Goal: Information Seeking & Learning: Check status

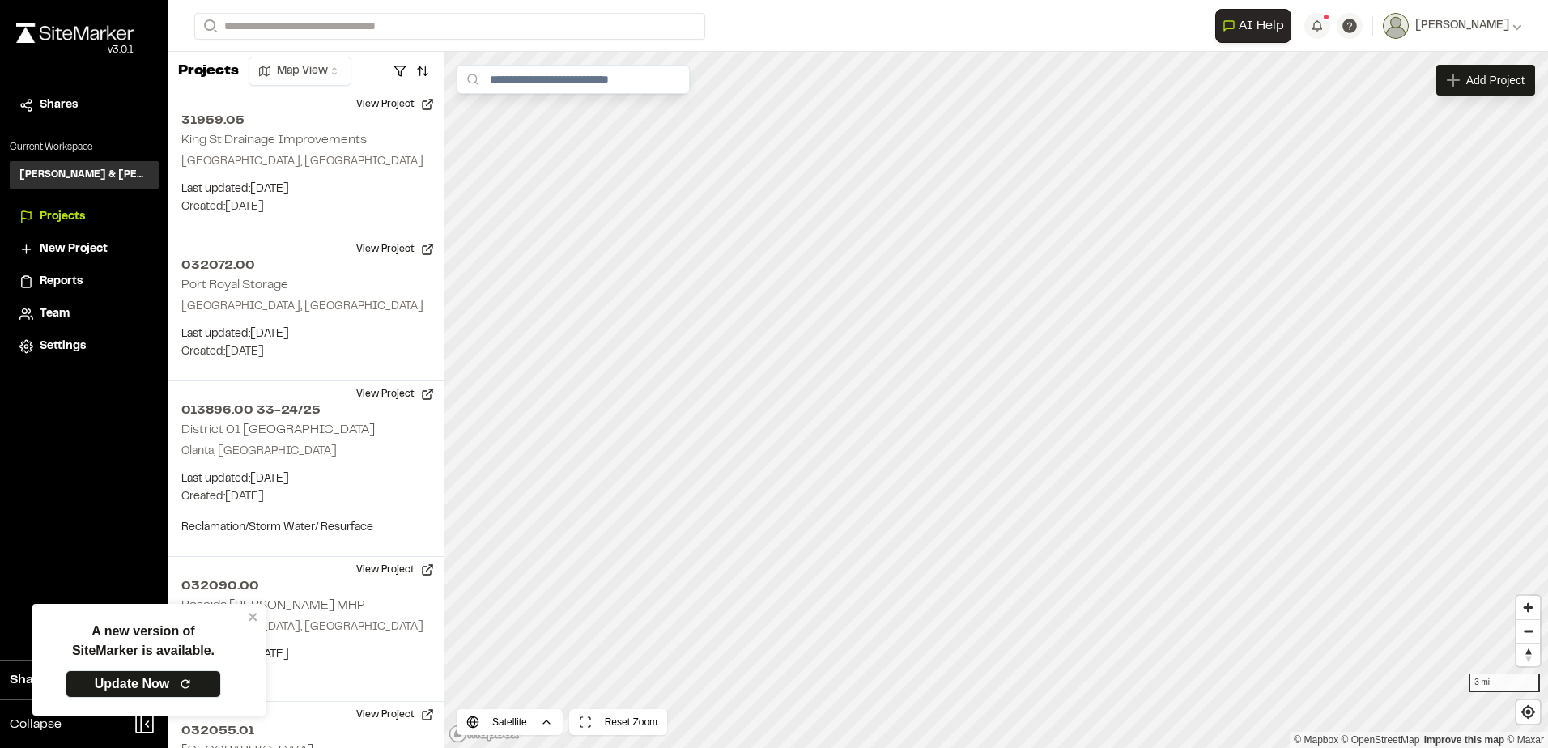
scroll to position [2091, 0]
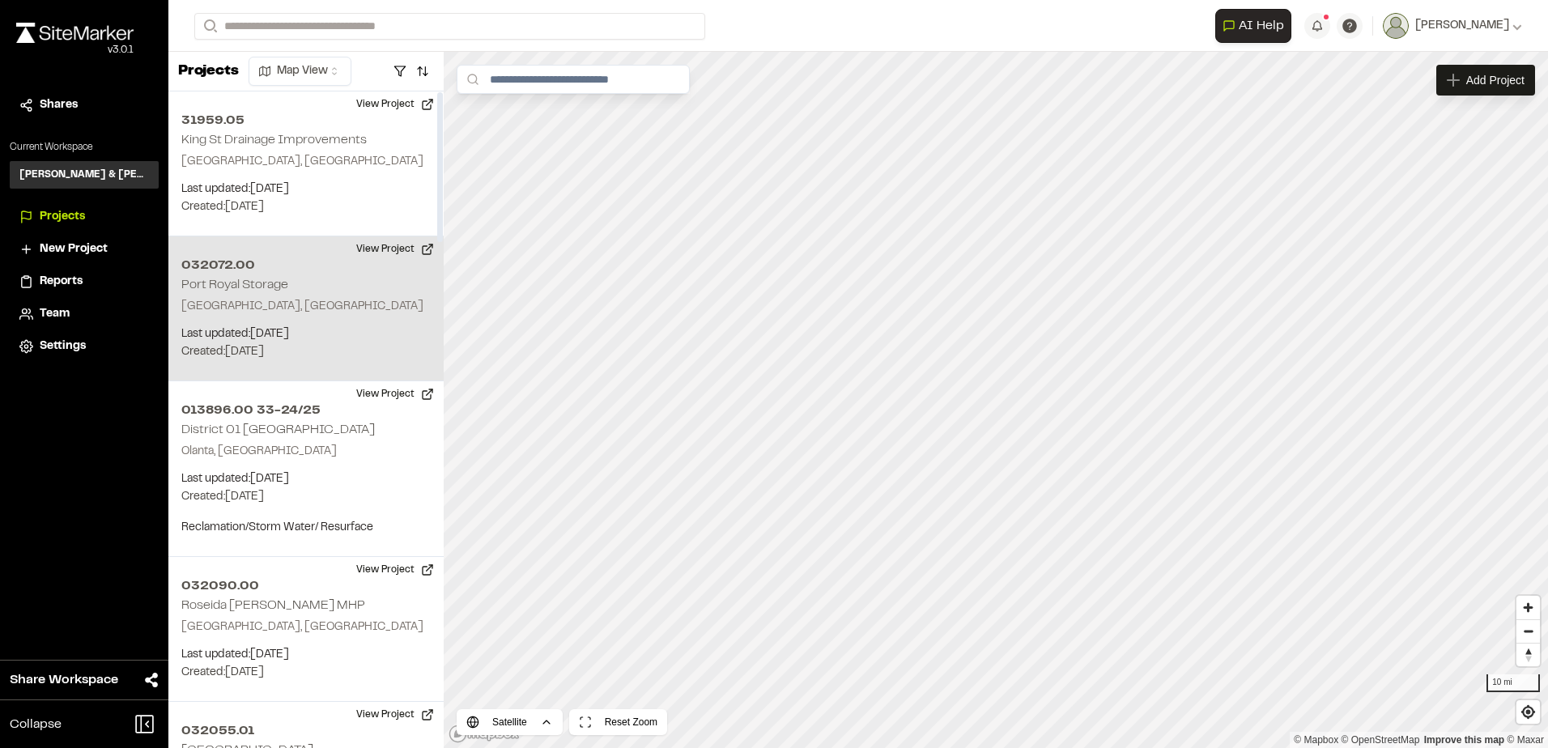
click at [339, 282] on div "032072.00 Port Royal Storage Beaufort, SC Last updated: Sep 22, 2025 Budget: $ …" at bounding box center [305, 308] width 275 height 145
click at [994, 388] on div "032072.00 Port Royal Storage" at bounding box center [996, 400] width 24 height 24
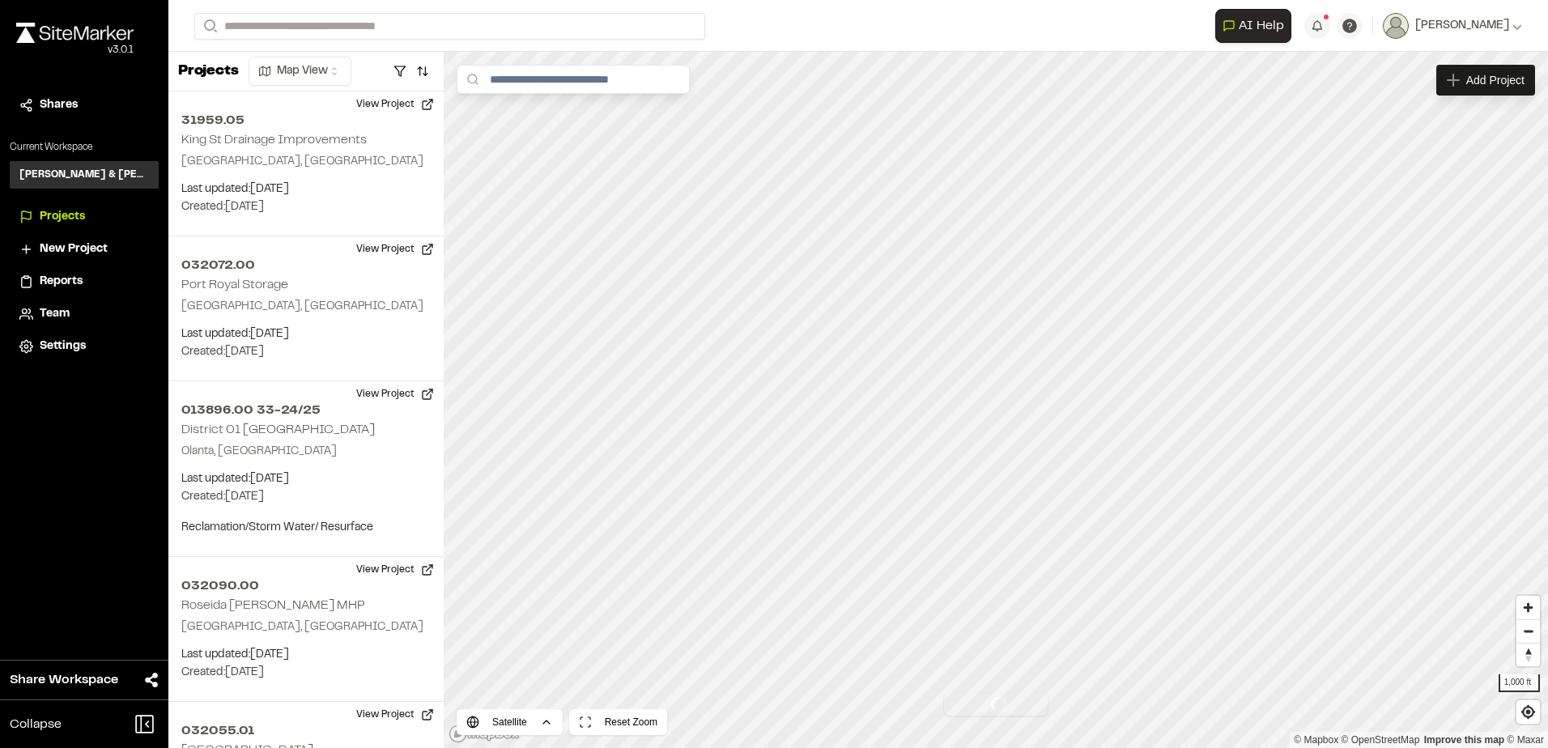
scroll to position [145, 0]
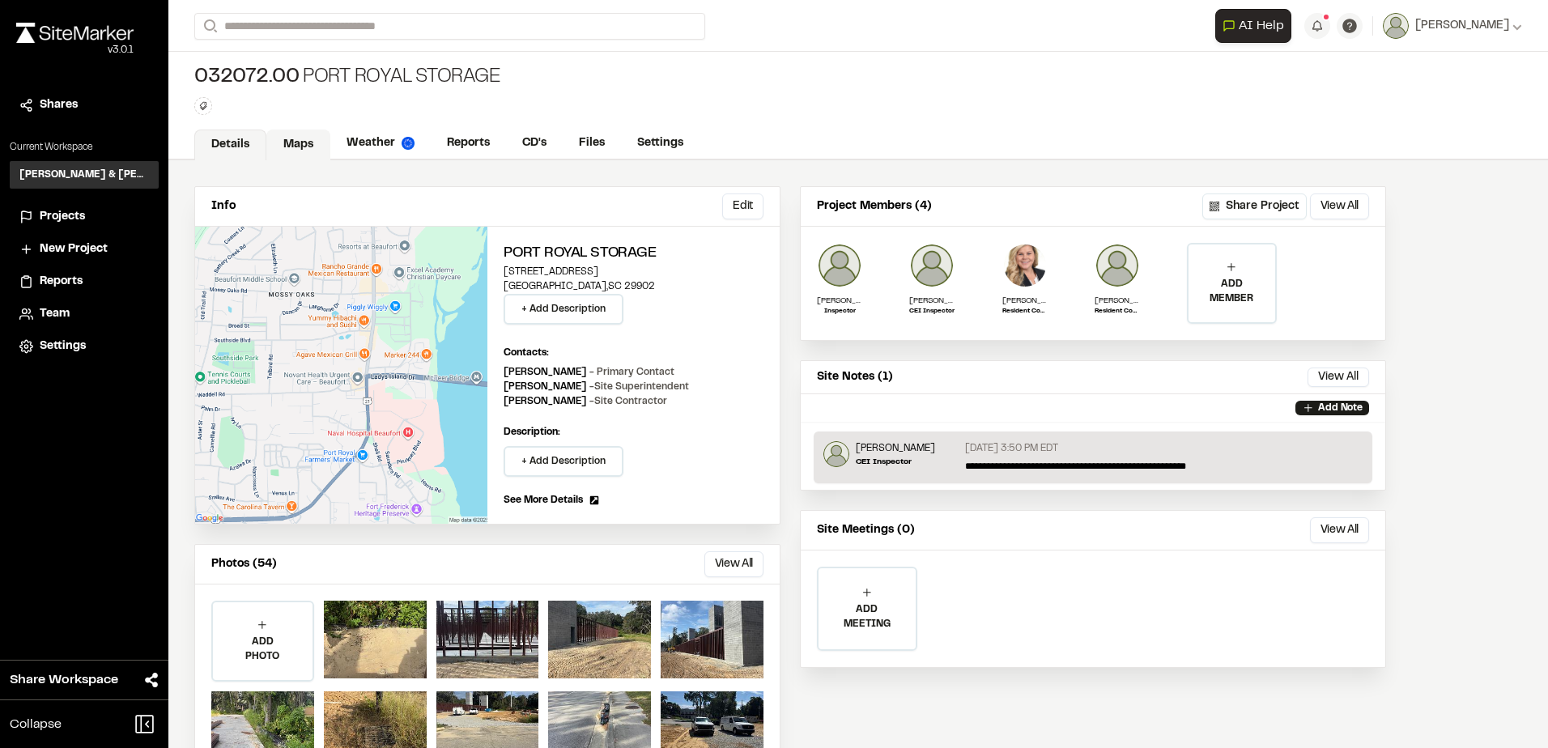
click at [308, 134] on link "Maps" at bounding box center [298, 145] width 64 height 31
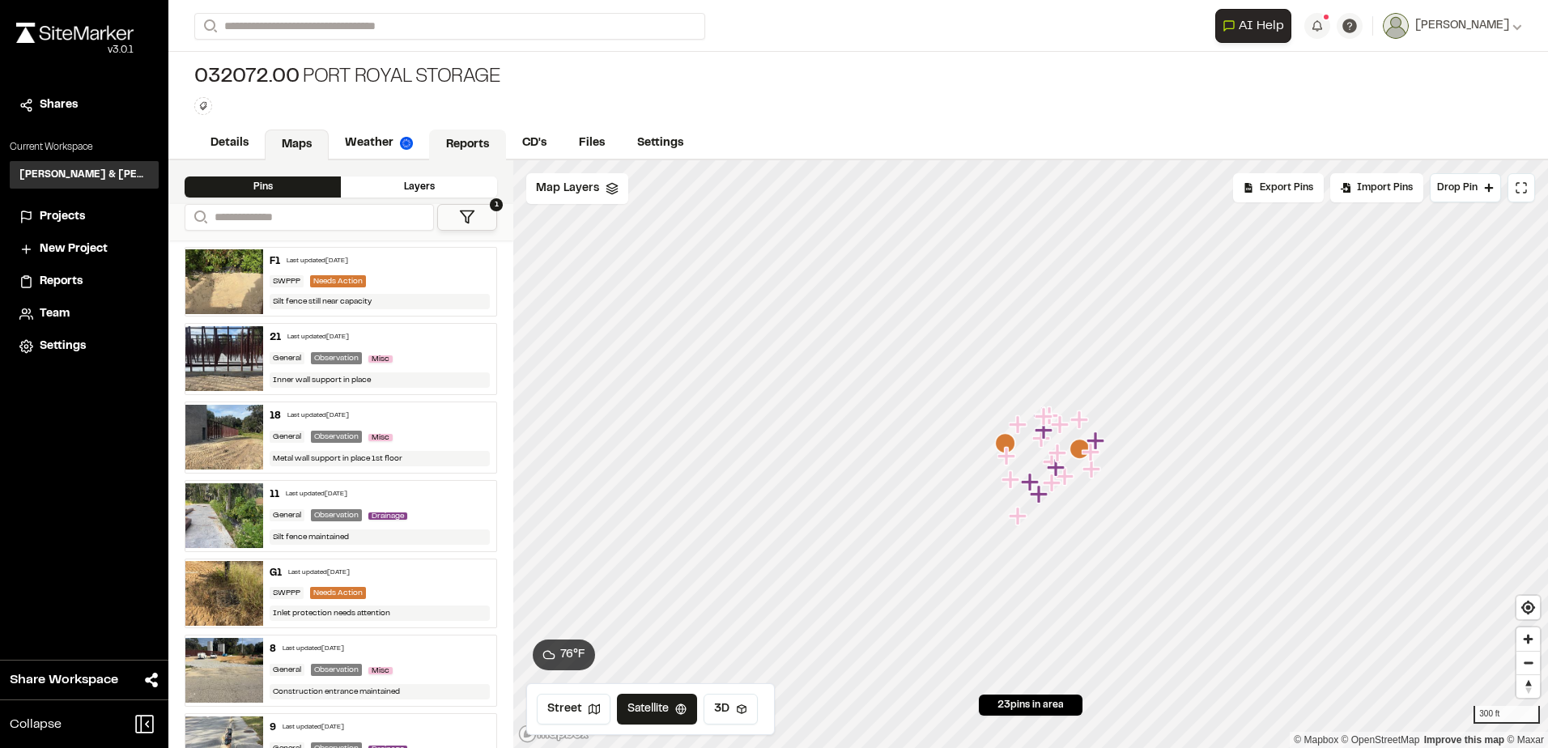
click at [457, 137] on link "Reports" at bounding box center [467, 145] width 77 height 31
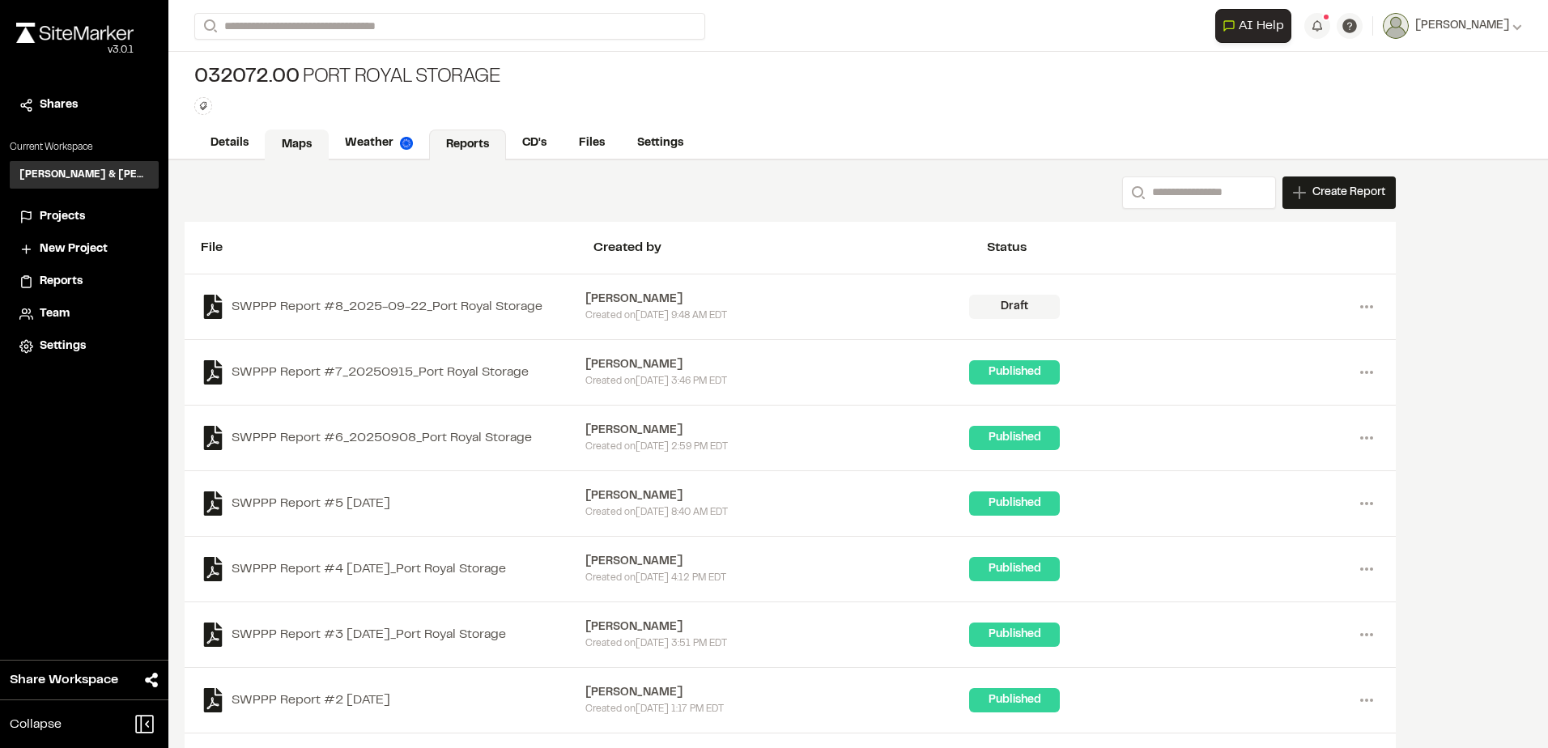
click at [279, 134] on link "Maps" at bounding box center [297, 145] width 64 height 31
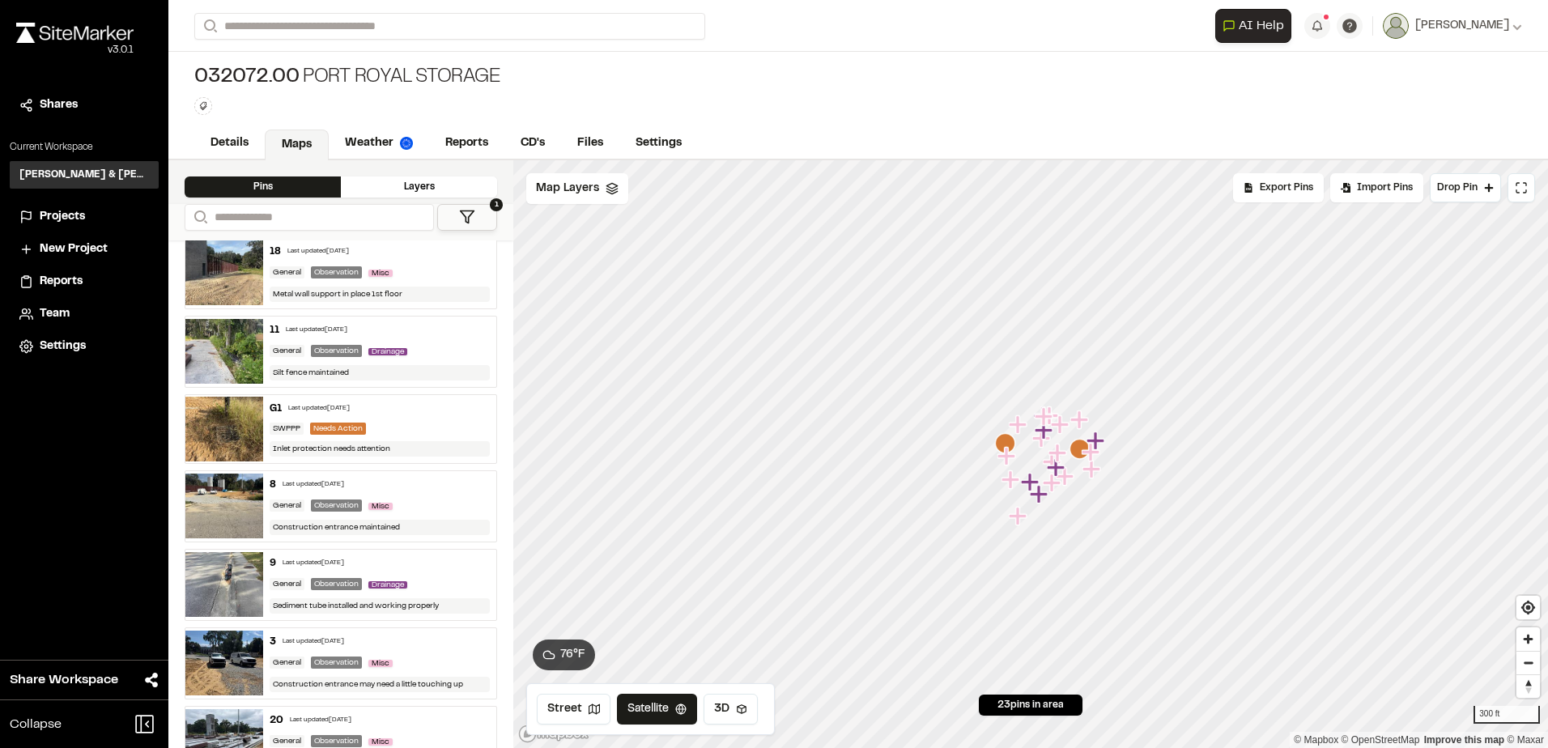
scroll to position [324, 0]
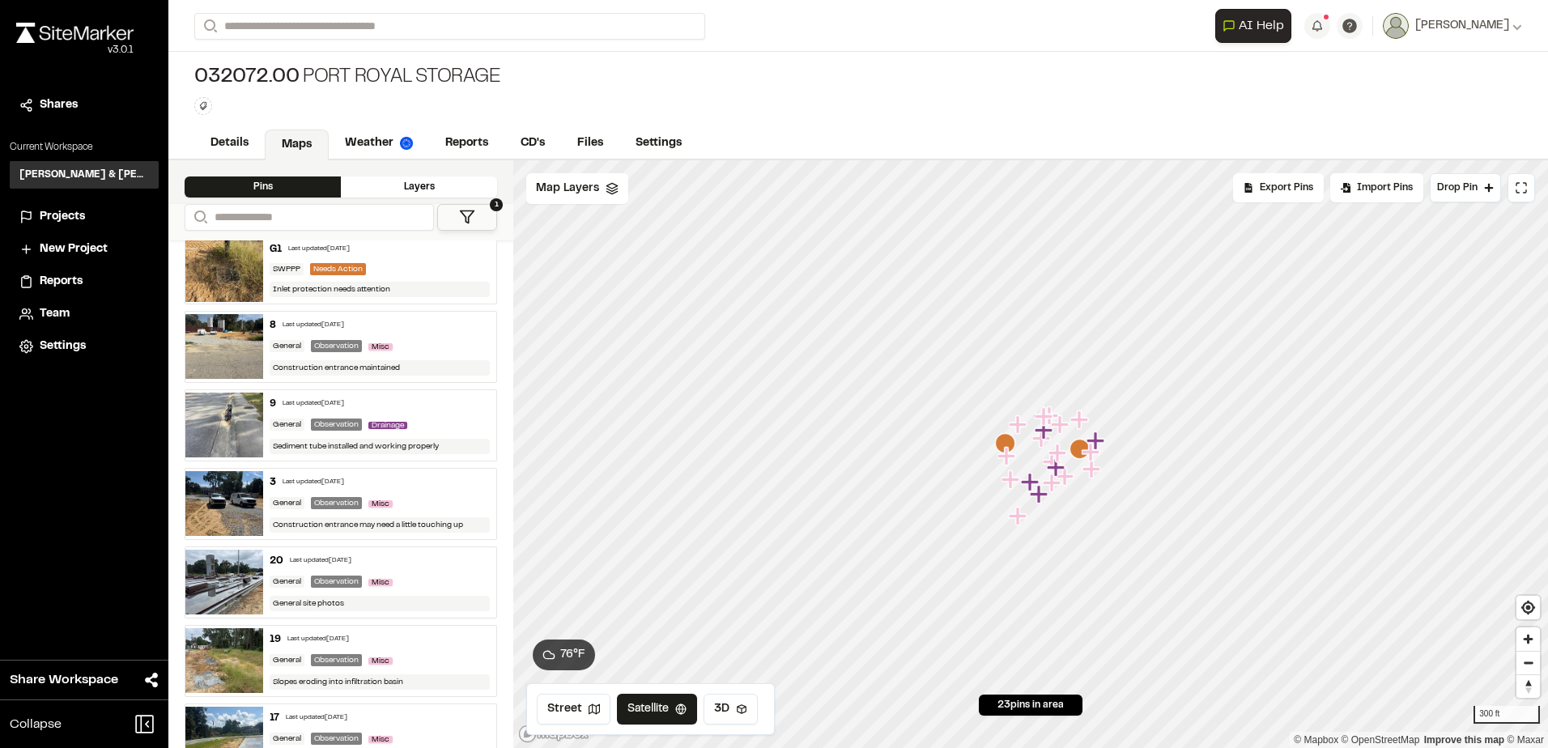
click at [403, 392] on div "9 Last updated Sep 22, 2025 General Observation Drainage Sediment tube installe…" at bounding box center [379, 425] width 233 height 70
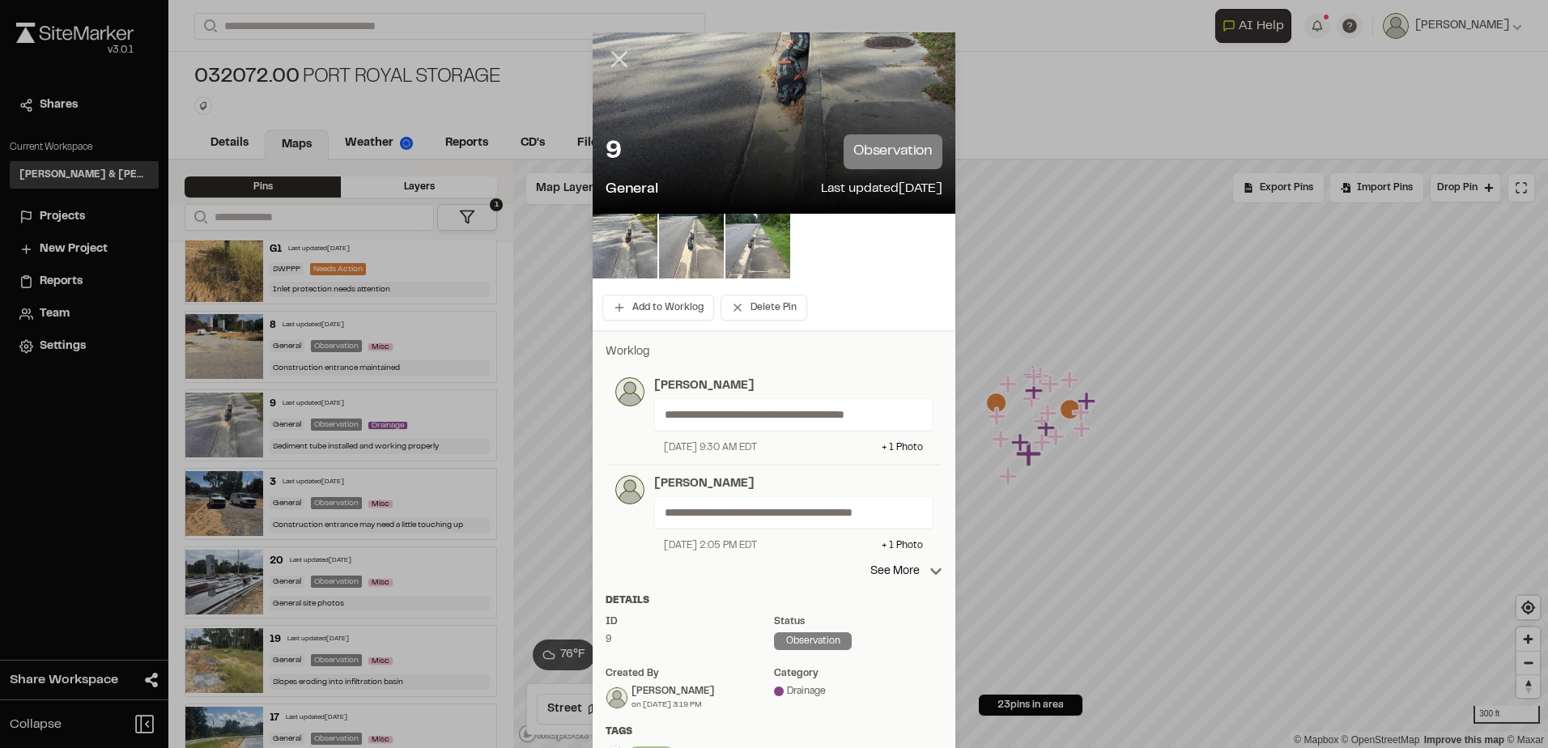
click at [607, 49] on icon at bounding box center [620, 59] width 28 height 28
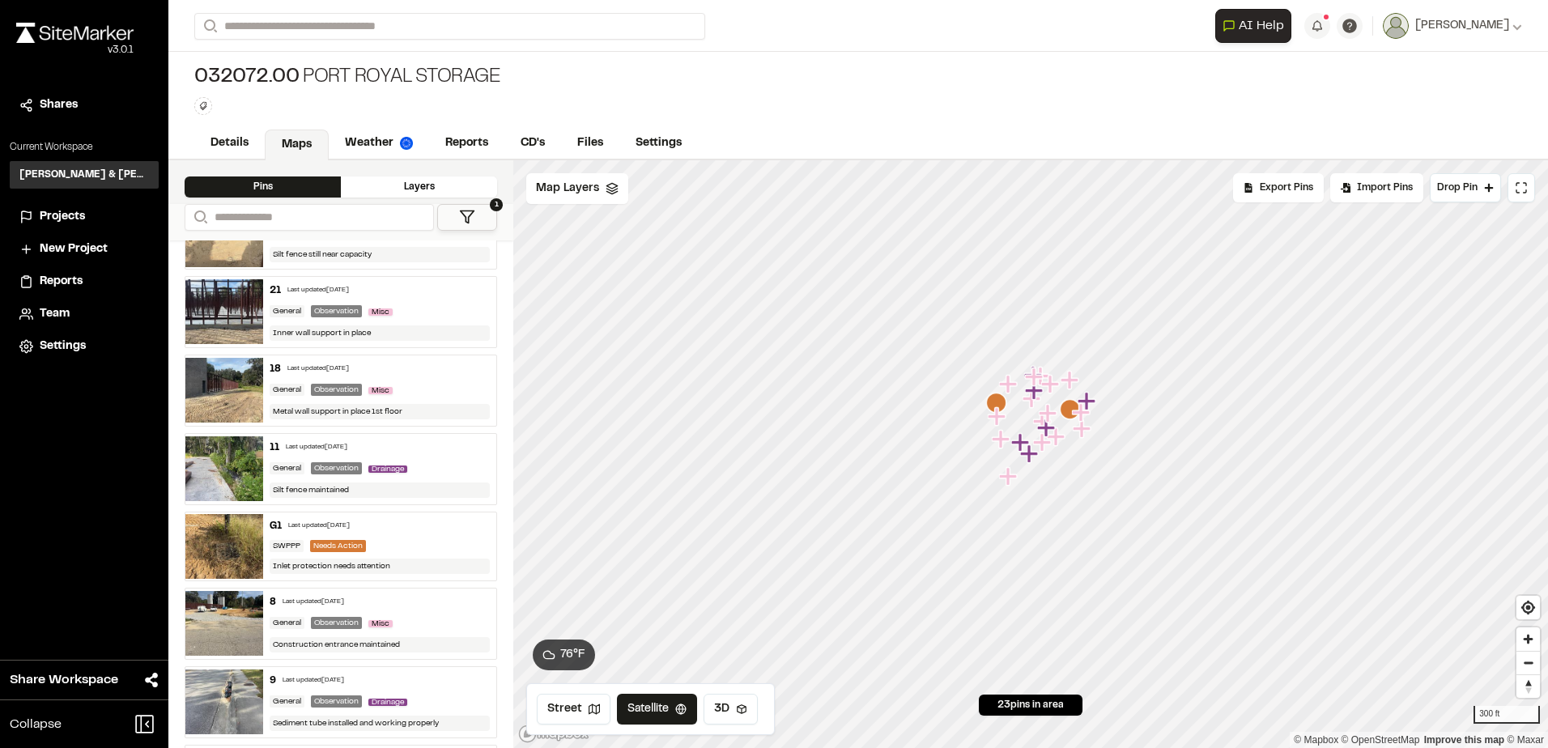
scroll to position [0, 0]
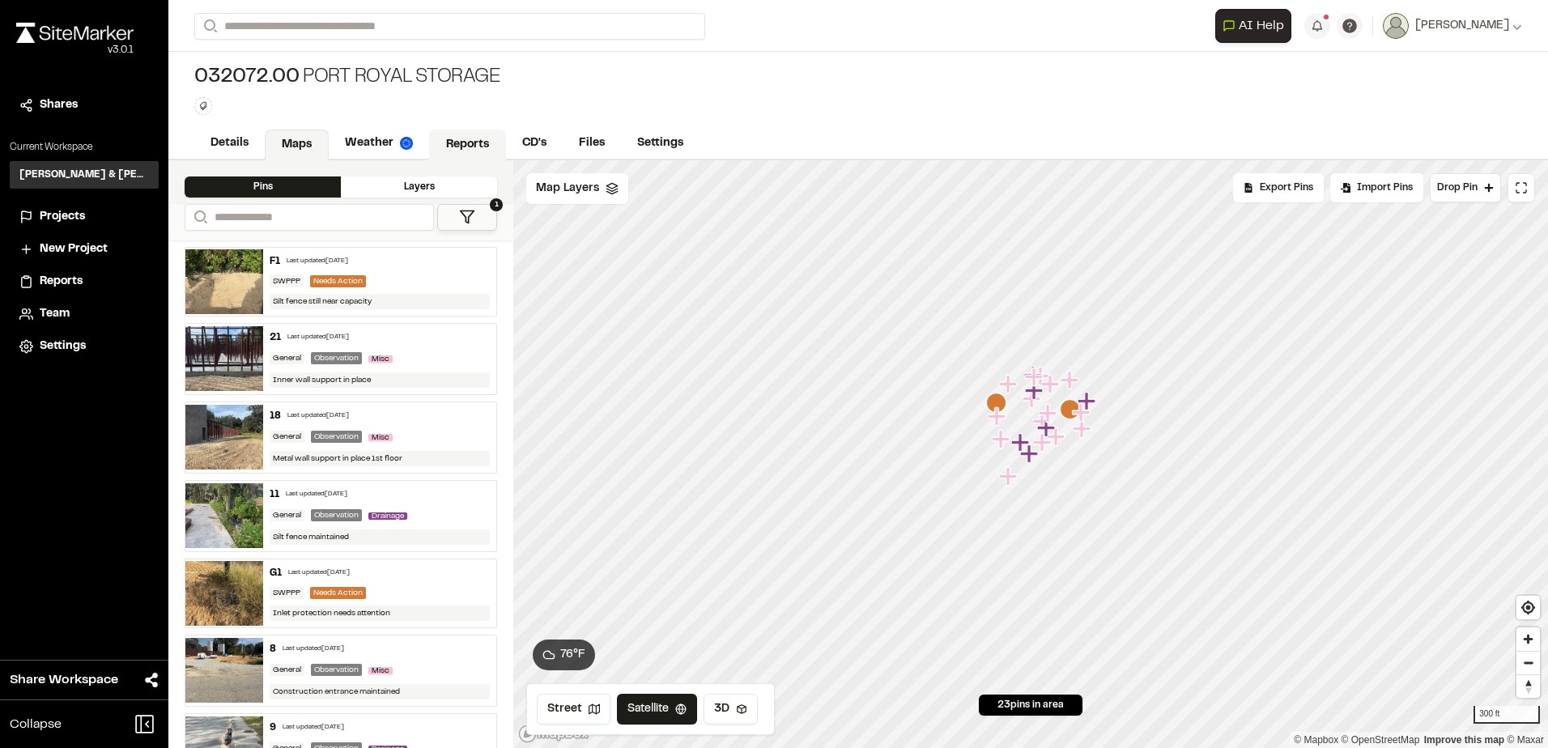
click at [471, 135] on link "Reports" at bounding box center [467, 145] width 77 height 31
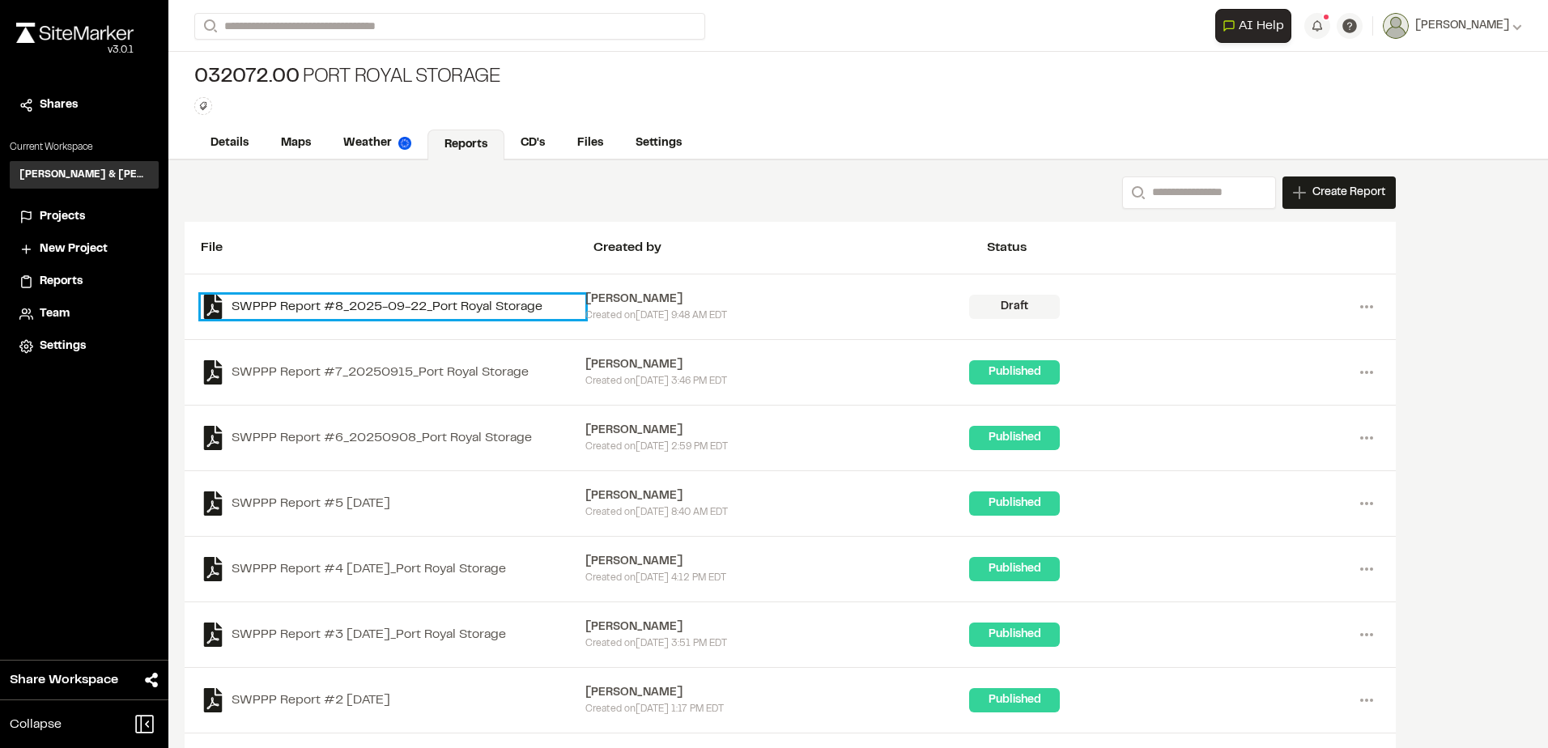
click at [476, 302] on link "SWPPP Report #8_2025-09-22_Port Royal Storage" at bounding box center [393, 307] width 385 height 24
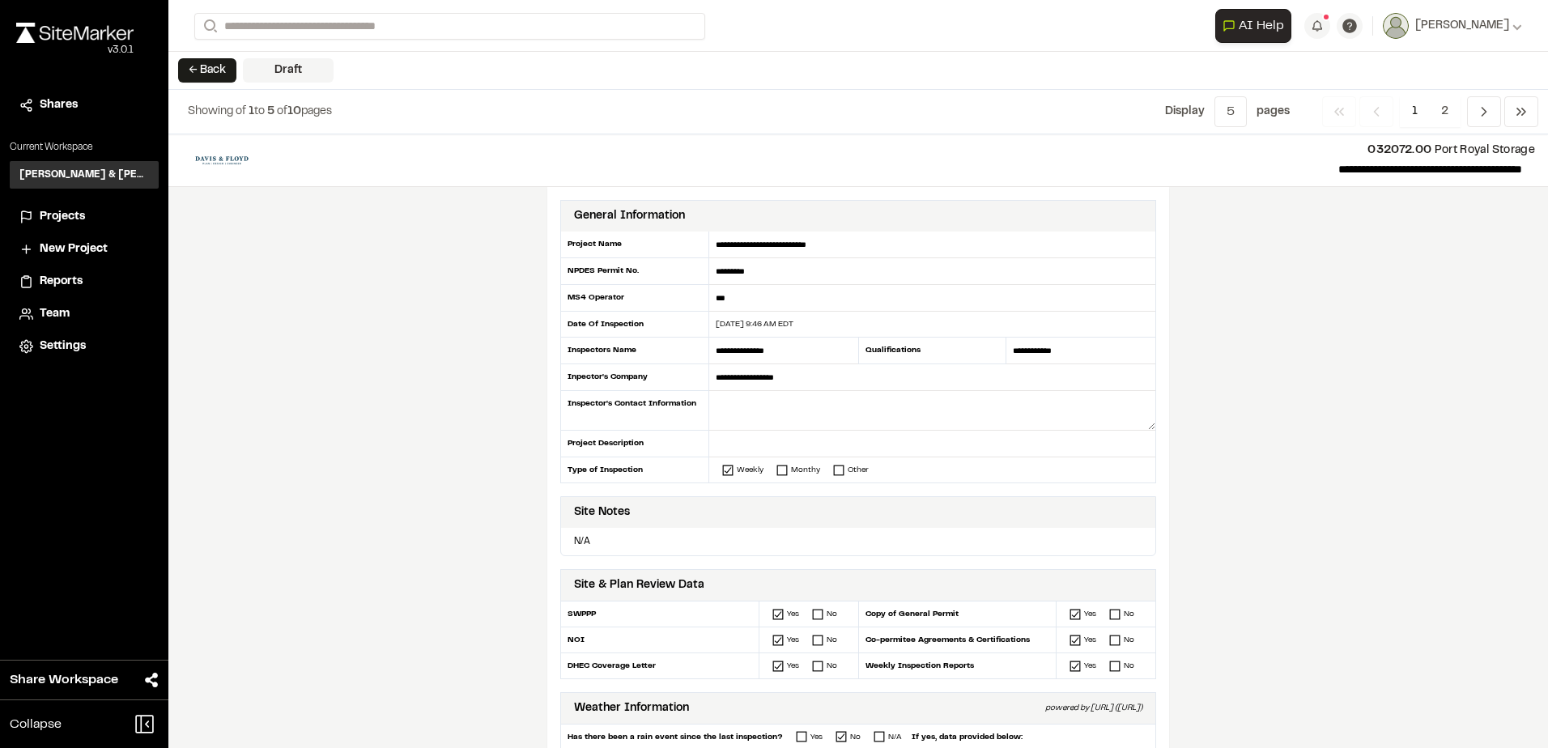
click at [735, 331] on div "**********" at bounding box center [858, 358] width 596 height 252
drag, startPoint x: 735, startPoint y: 331, endPoint x: 777, endPoint y: 335, distance: 42.3
click at [777, 335] on div "09/22/2025 9:46 AM EDT" at bounding box center [932, 325] width 446 height 26
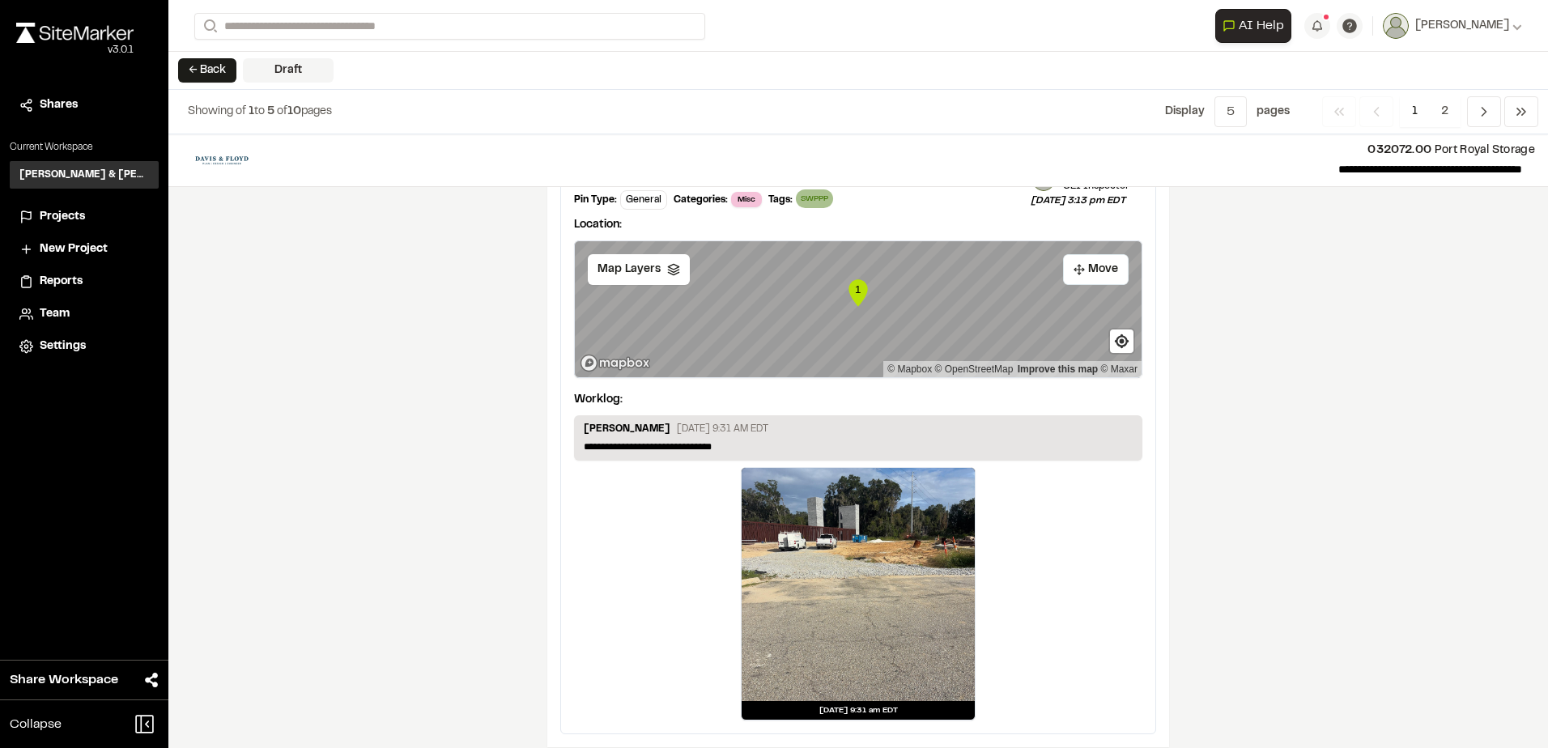
scroll to position [2618, 0]
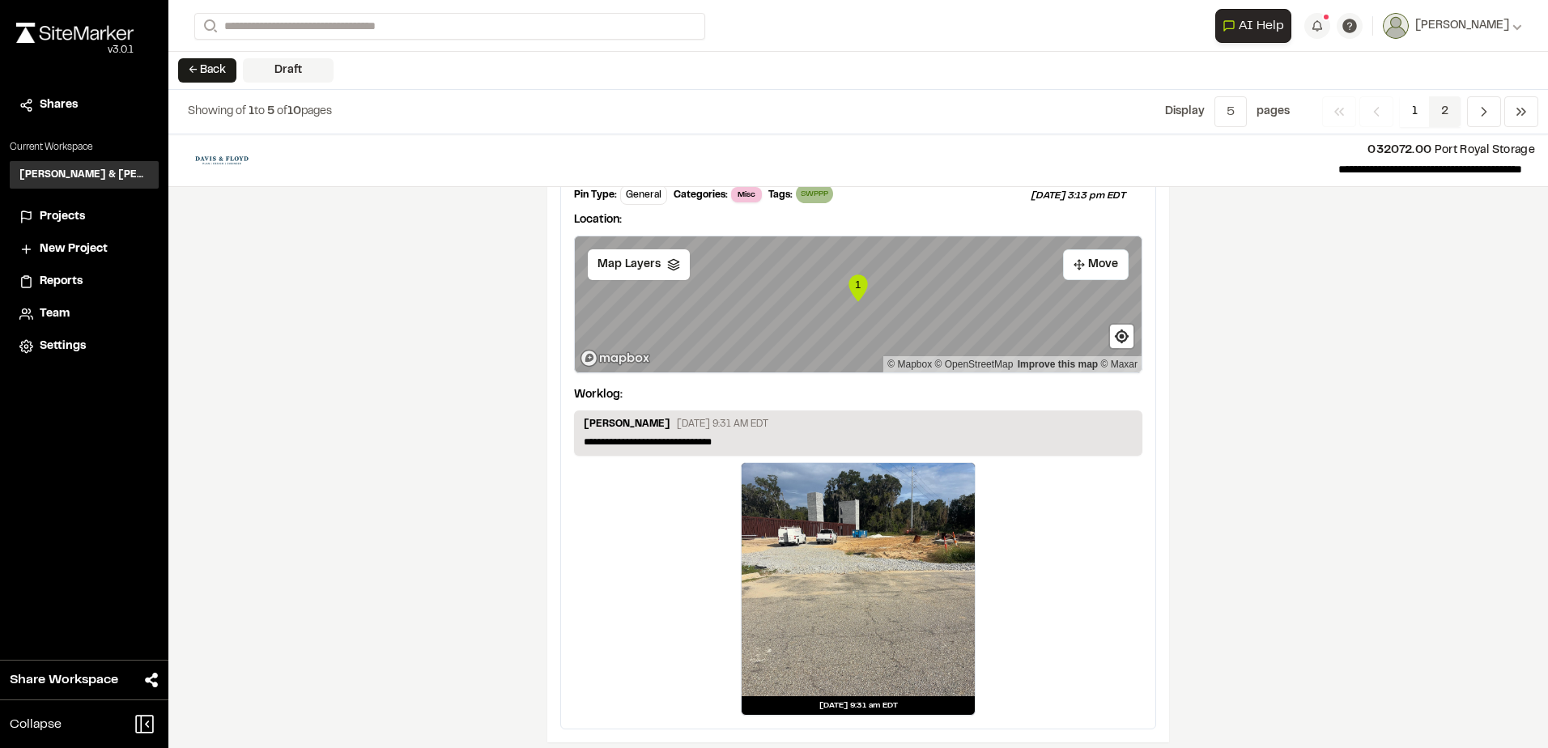
click at [1436, 113] on span "2" at bounding box center [1445, 111] width 32 height 31
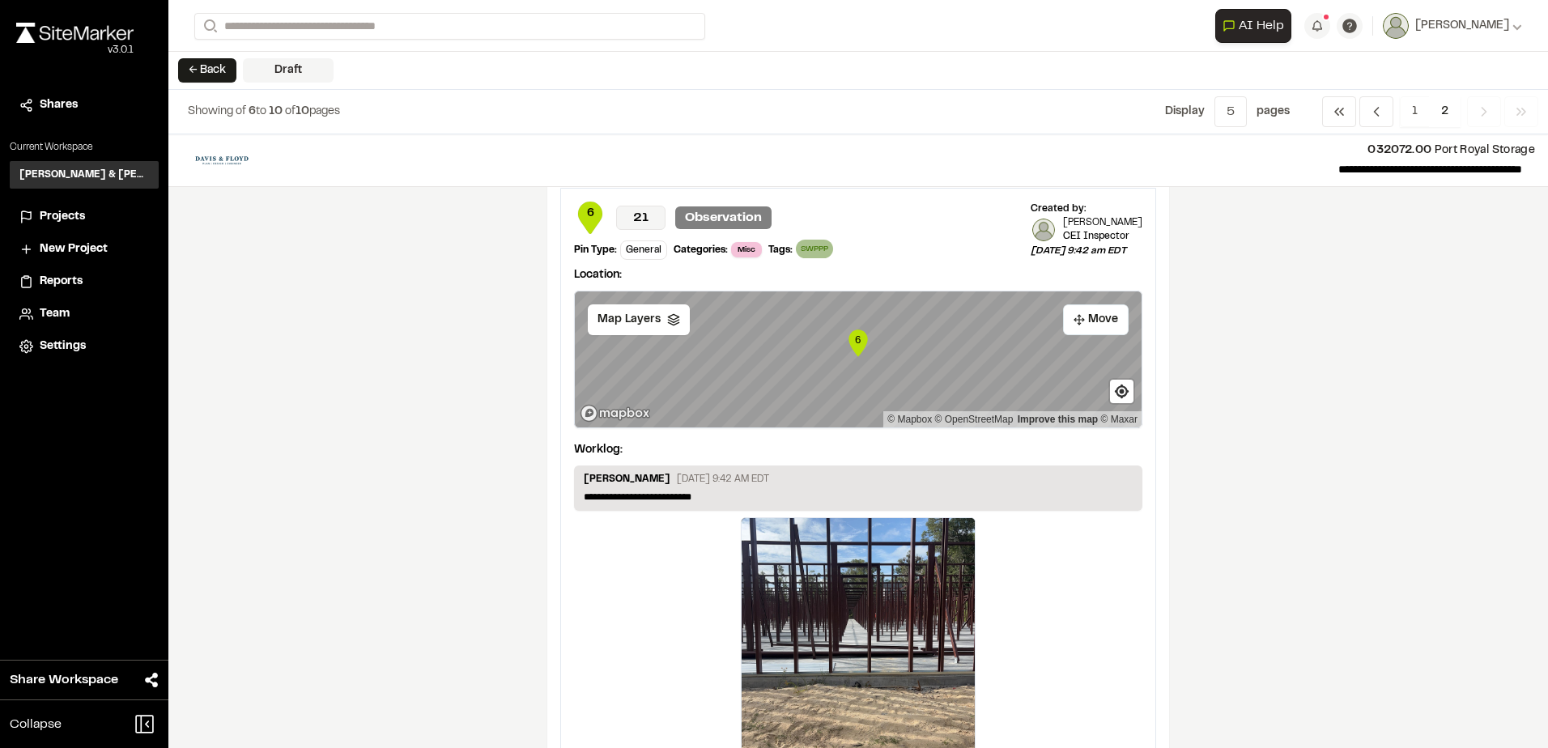
scroll to position [2635, 0]
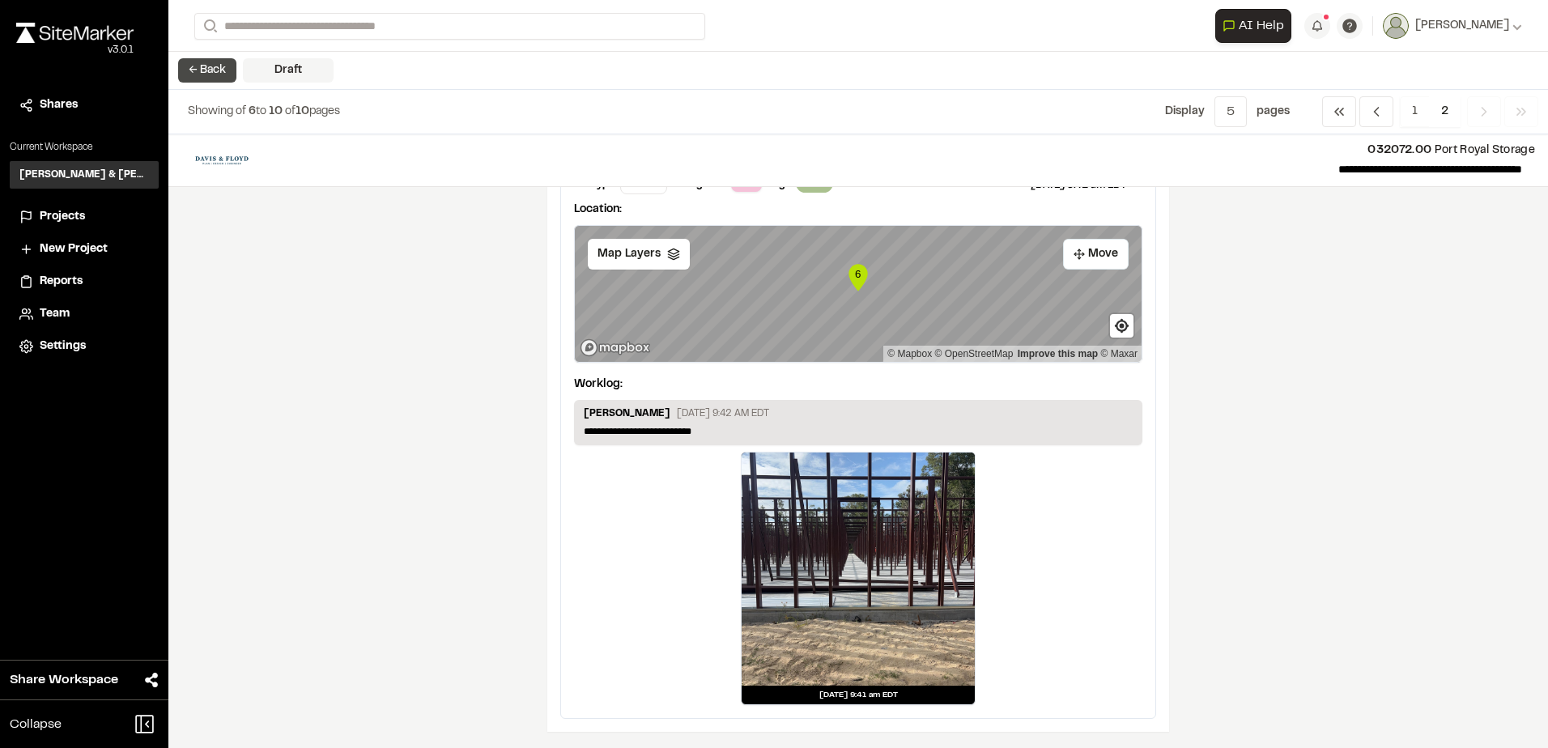
click at [220, 62] on button "← Back" at bounding box center [207, 70] width 58 height 24
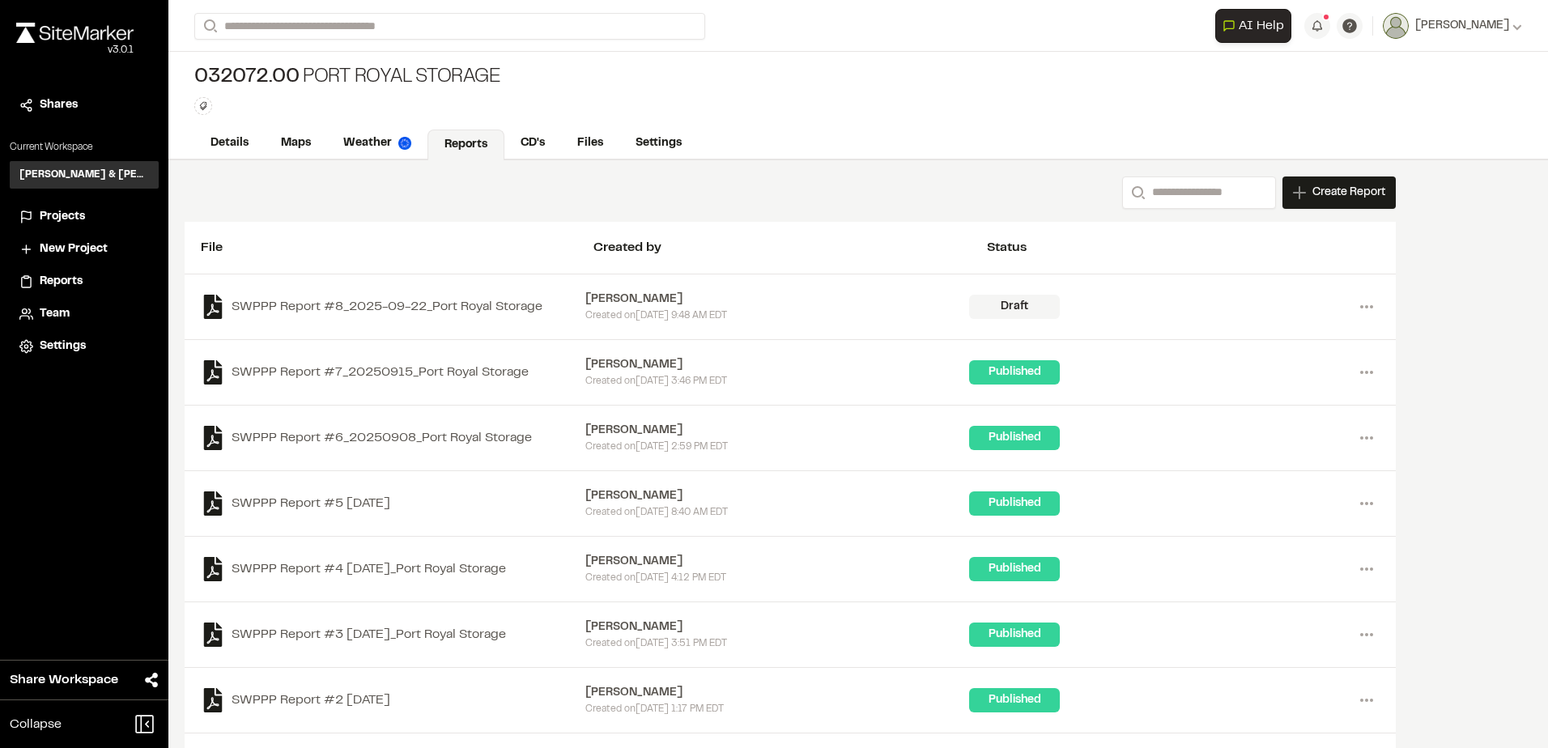
click at [858, 187] on div "Search Create Report New Report | 032072.00 Port Royal Storage What type of Rep…" at bounding box center [791, 193] width 1212 height 32
drag, startPoint x: 0, startPoint y: 0, endPoint x: 76, endPoint y: 215, distance: 228.5
click at [76, 215] on span "Projects" at bounding box center [62, 217] width 45 height 18
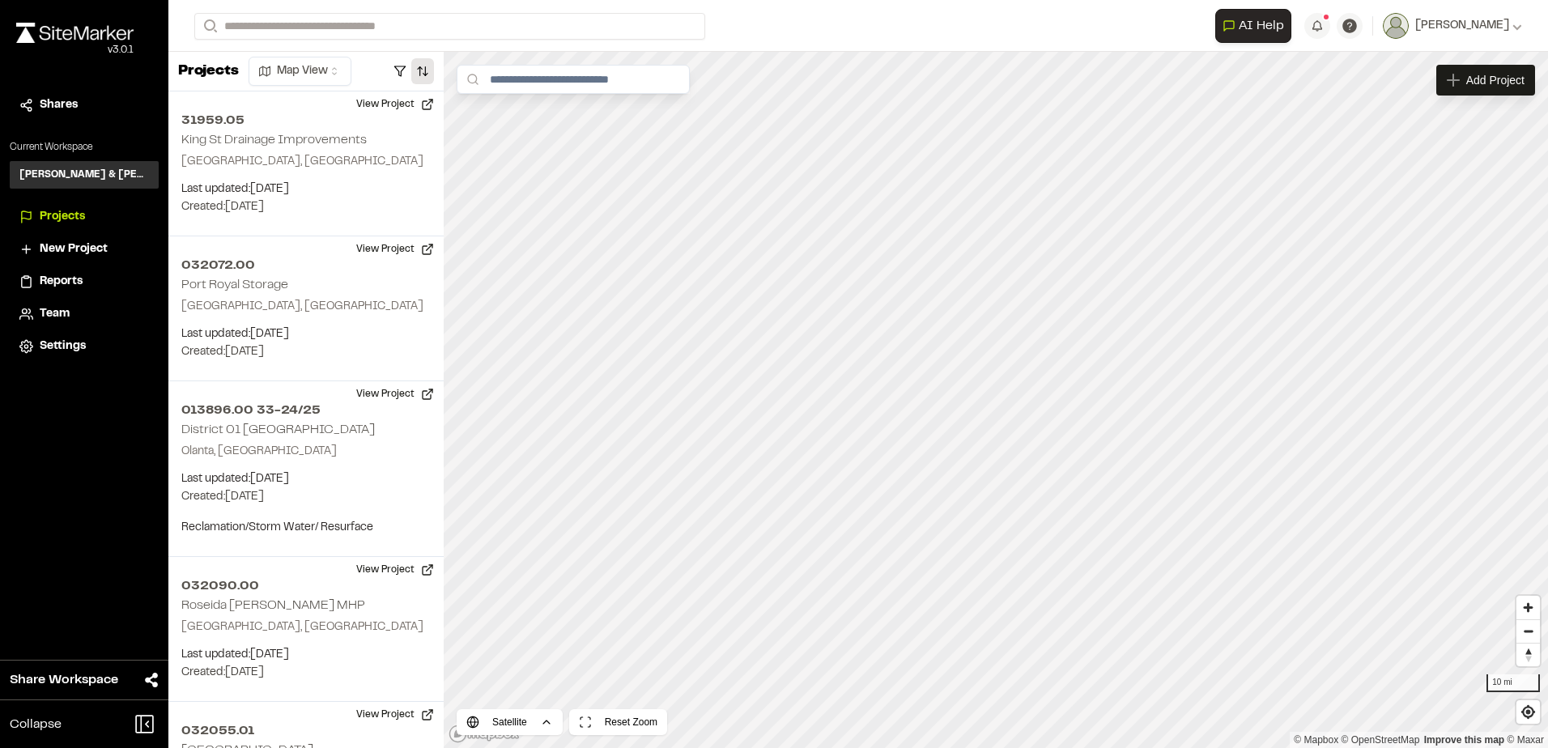
click at [419, 68] on button "button" at bounding box center [422, 71] width 23 height 26
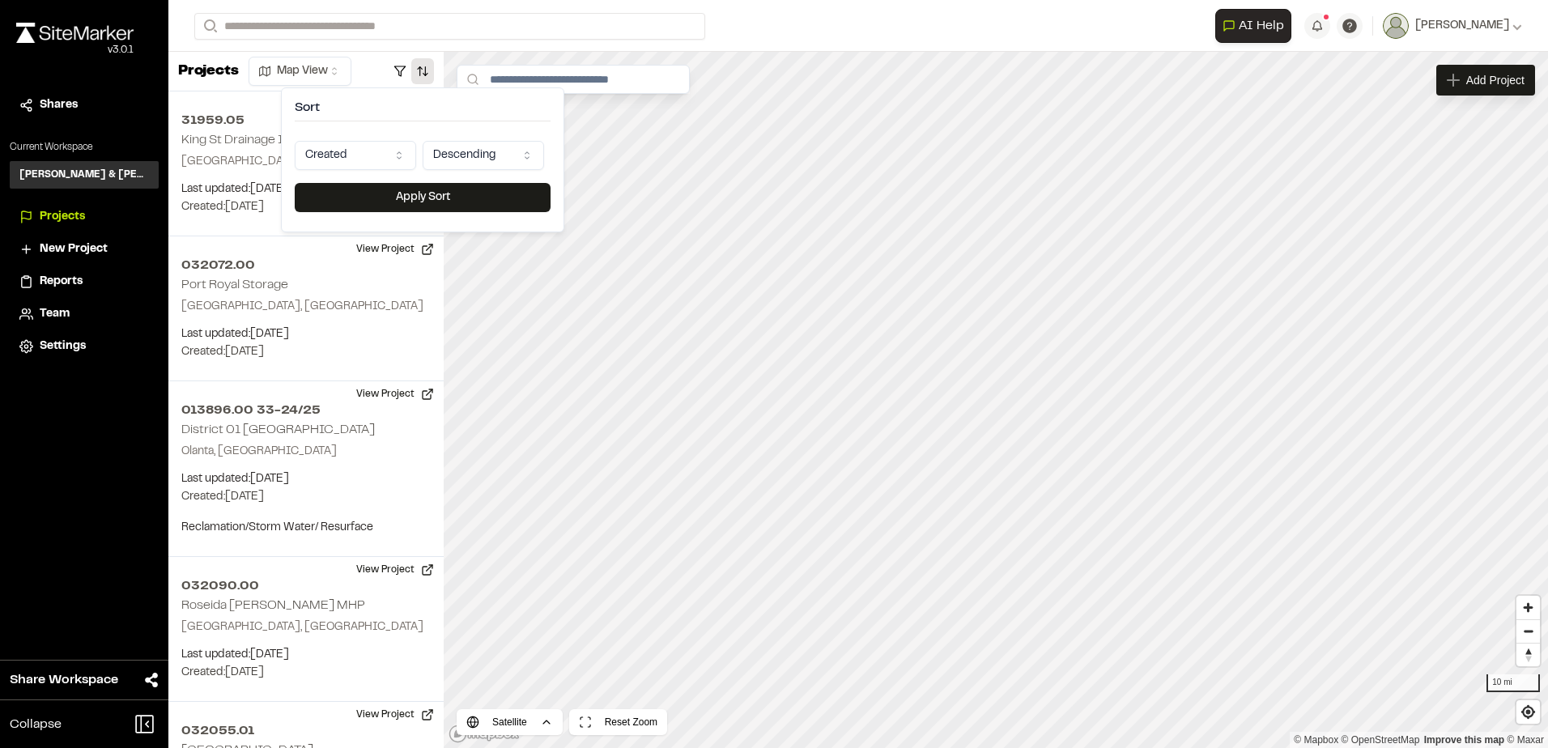
click at [385, 150] on html "Close sidebar v 3.0.1 Shares Current Workspace [PERSON_NAME] & [PERSON_NAME] In…" at bounding box center [774, 374] width 1548 height 748
click at [439, 190] on button "Apply Sort" at bounding box center [423, 197] width 256 height 29
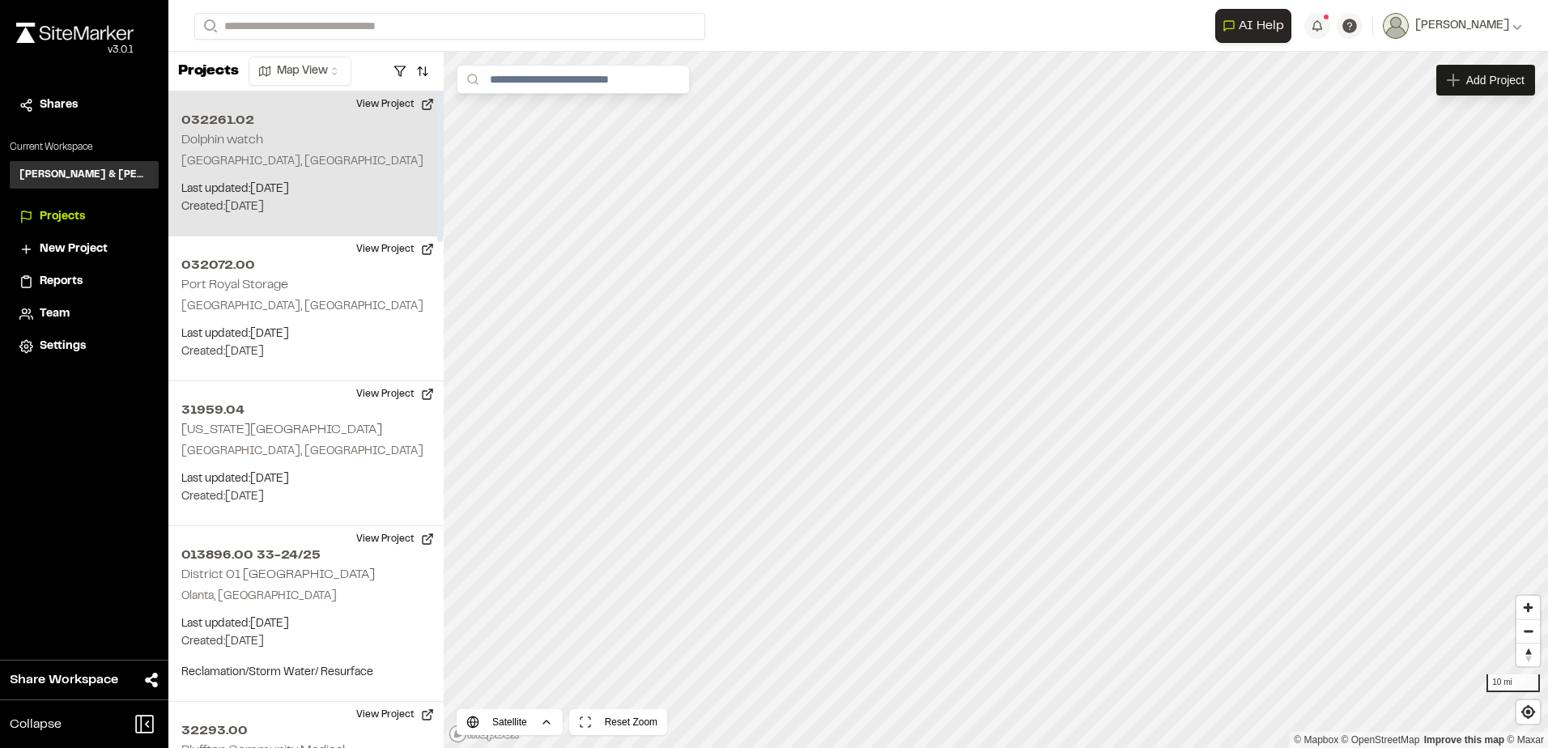
click at [268, 139] on div "032261.02 Dolphin watch Beaufort, SC Last updated: Sep 22, 2025 Budget: $ Creat…" at bounding box center [305, 164] width 275 height 145
click at [992, 380] on div "032261.02 Dolphin watch" at bounding box center [996, 373] width 143 height 18
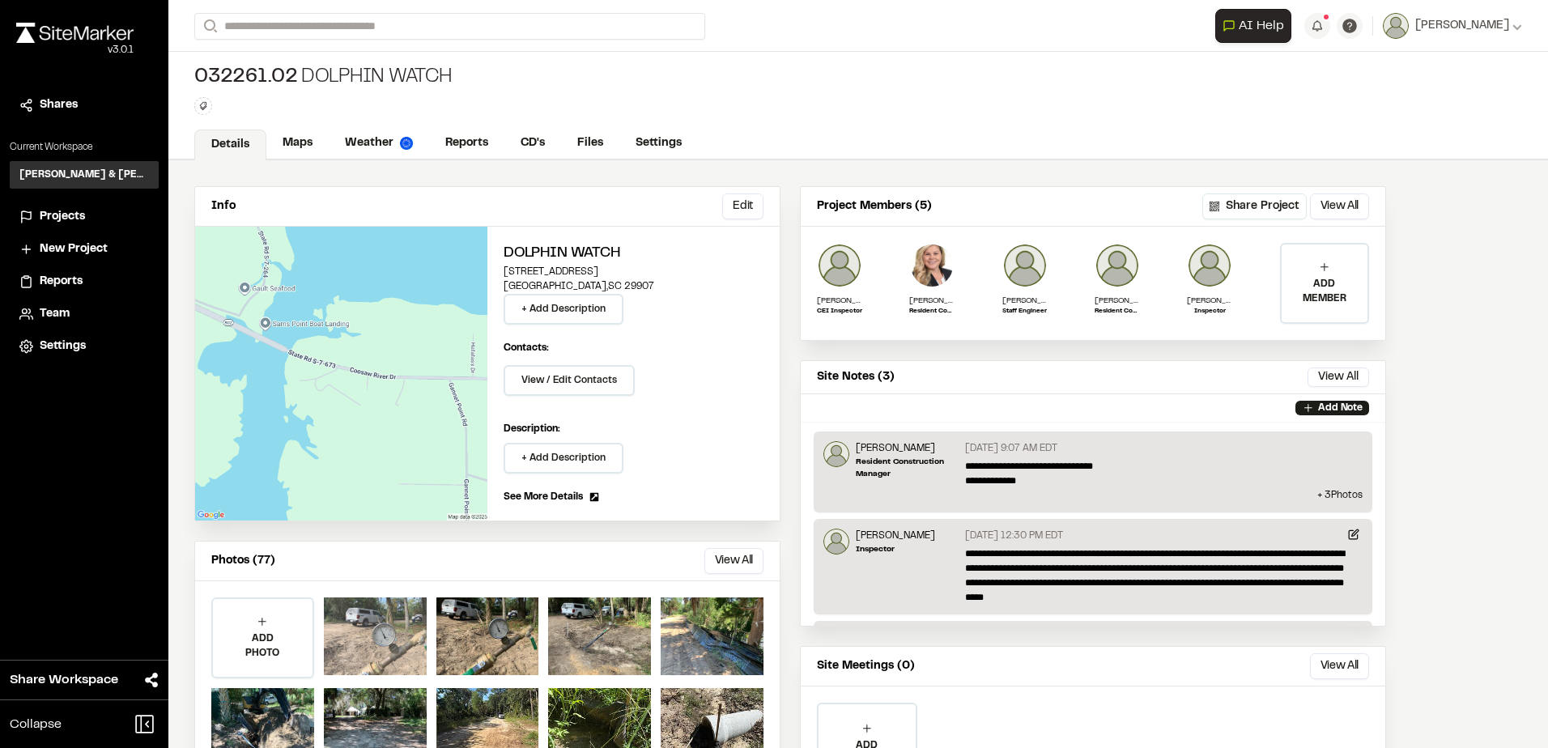
click at [410, 632] on div at bounding box center [375, 637] width 103 height 78
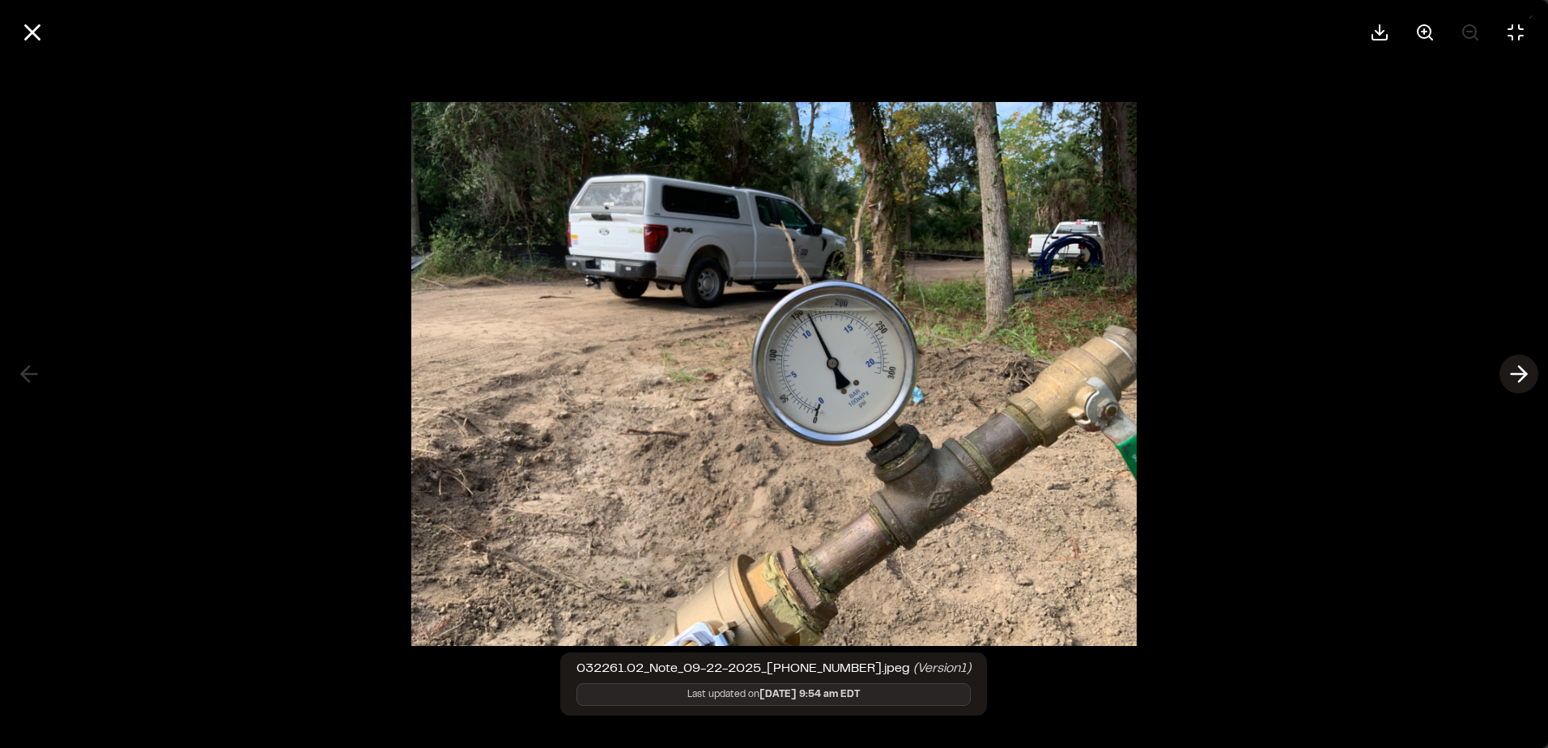
click at [1522, 381] on icon at bounding box center [1519, 374] width 26 height 28
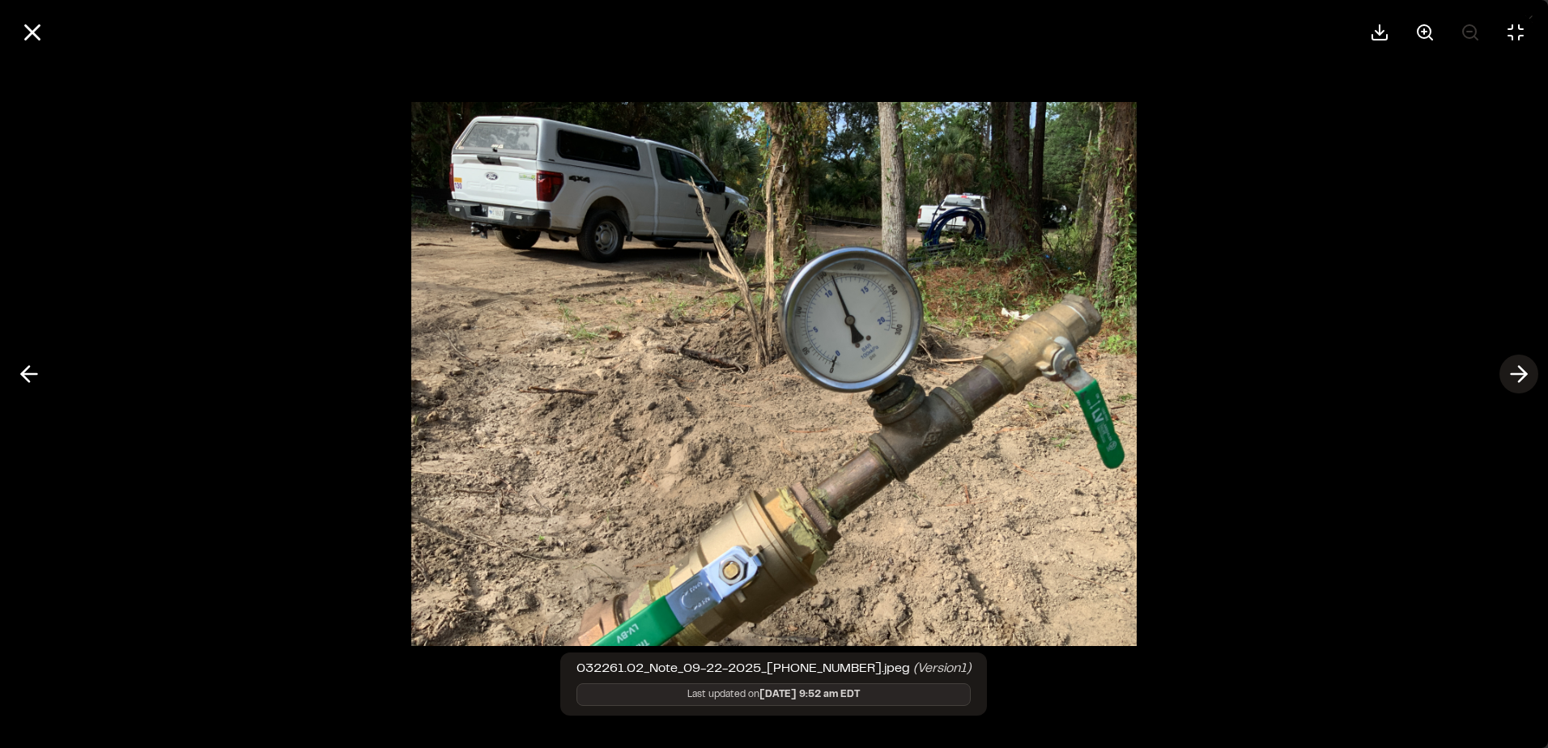
click at [1506, 381] on icon at bounding box center [1519, 374] width 26 height 28
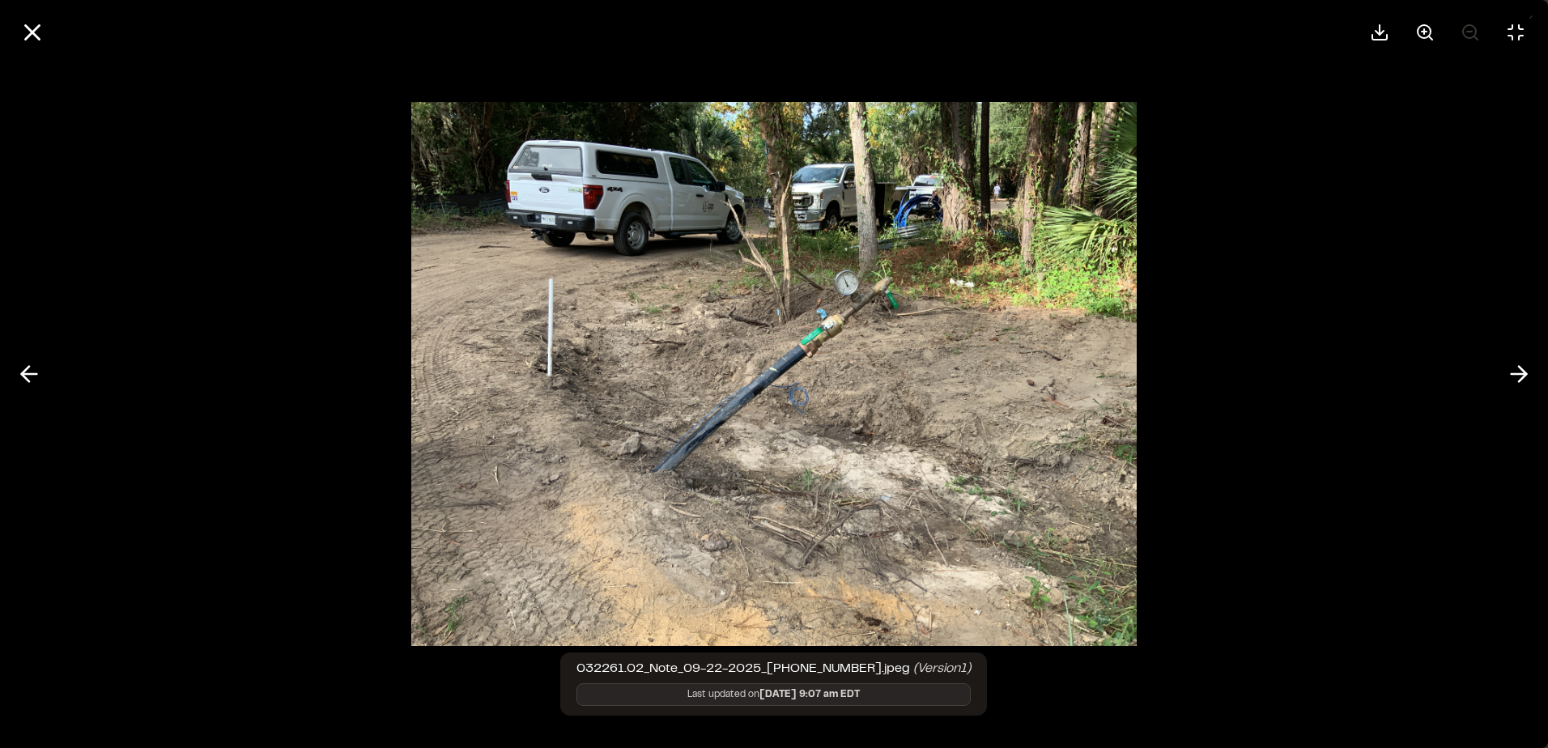
click at [1500, 381] on div at bounding box center [774, 374] width 1548 height 748
click at [1507, 377] on icon at bounding box center [1519, 374] width 26 height 28
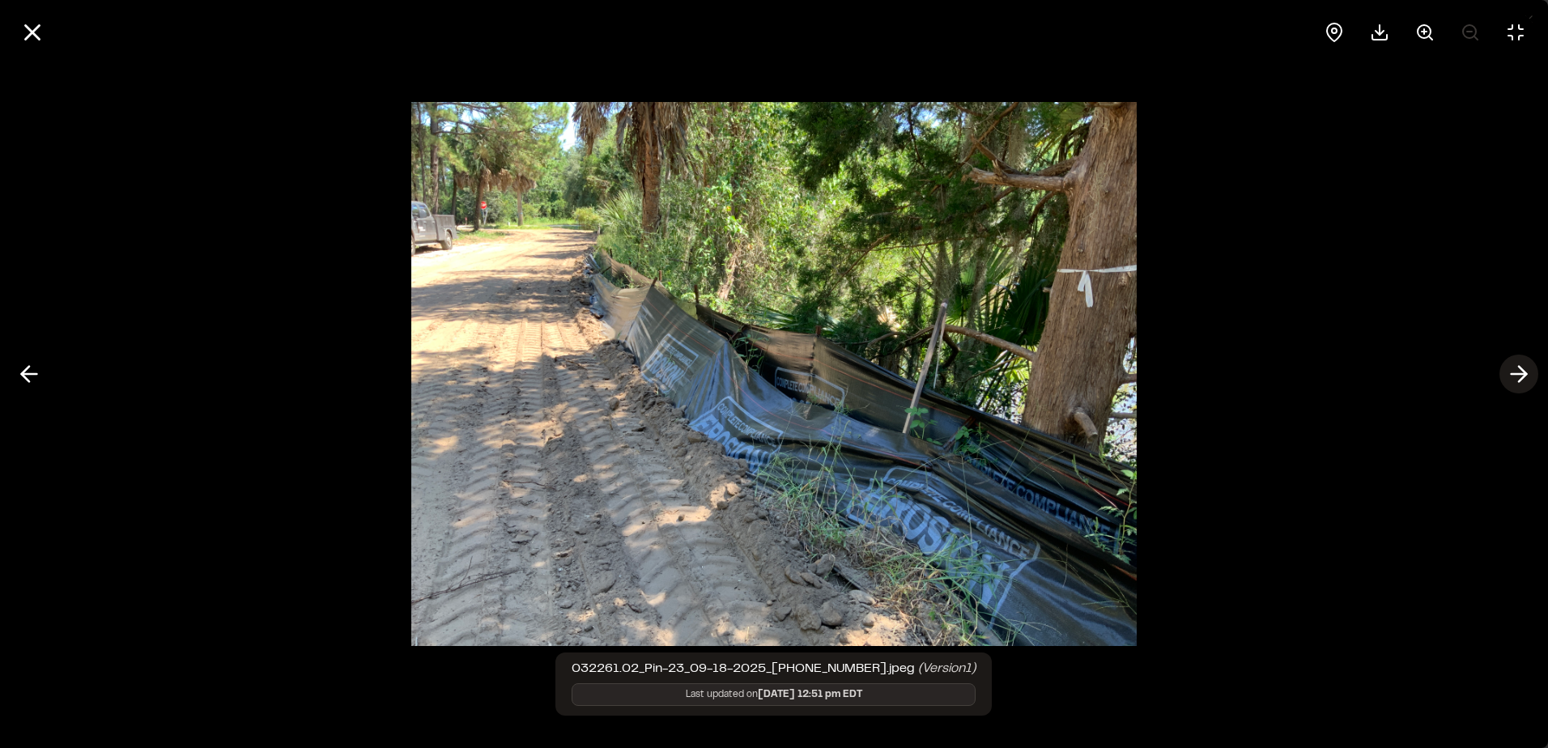
click at [1502, 376] on button at bounding box center [1519, 374] width 39 height 39
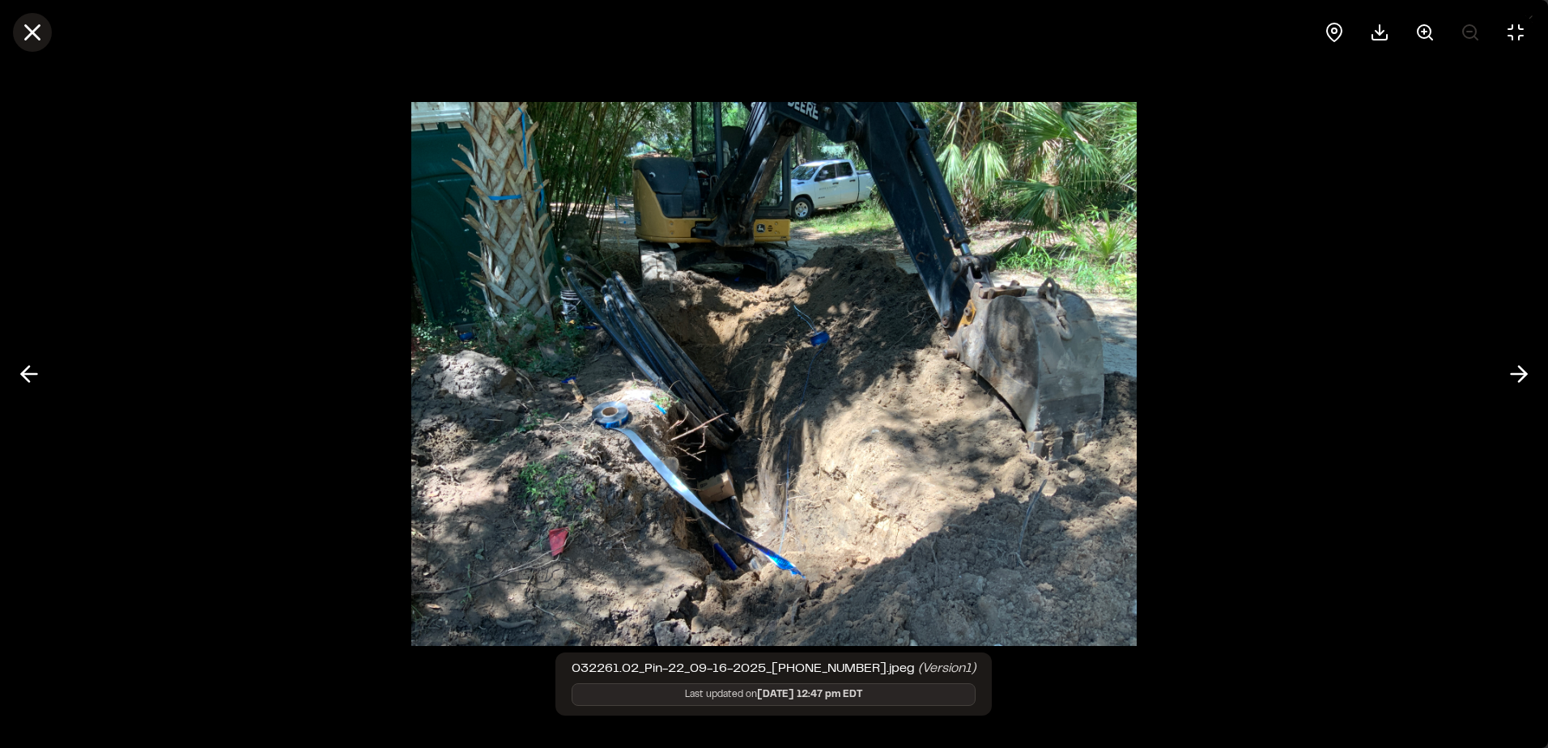
click at [35, 33] on line at bounding box center [33, 33] width 14 height 14
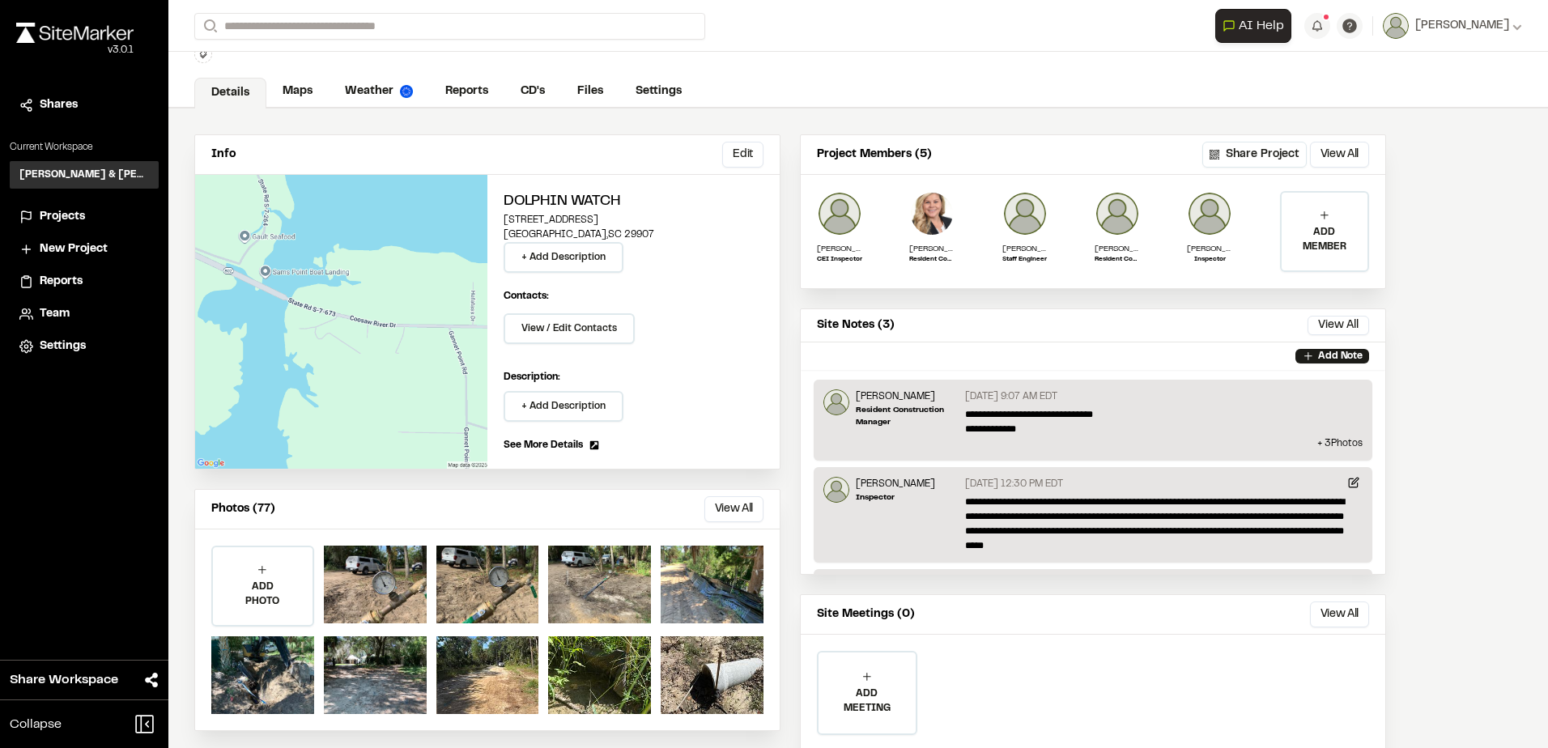
scroll to position [101, 0]
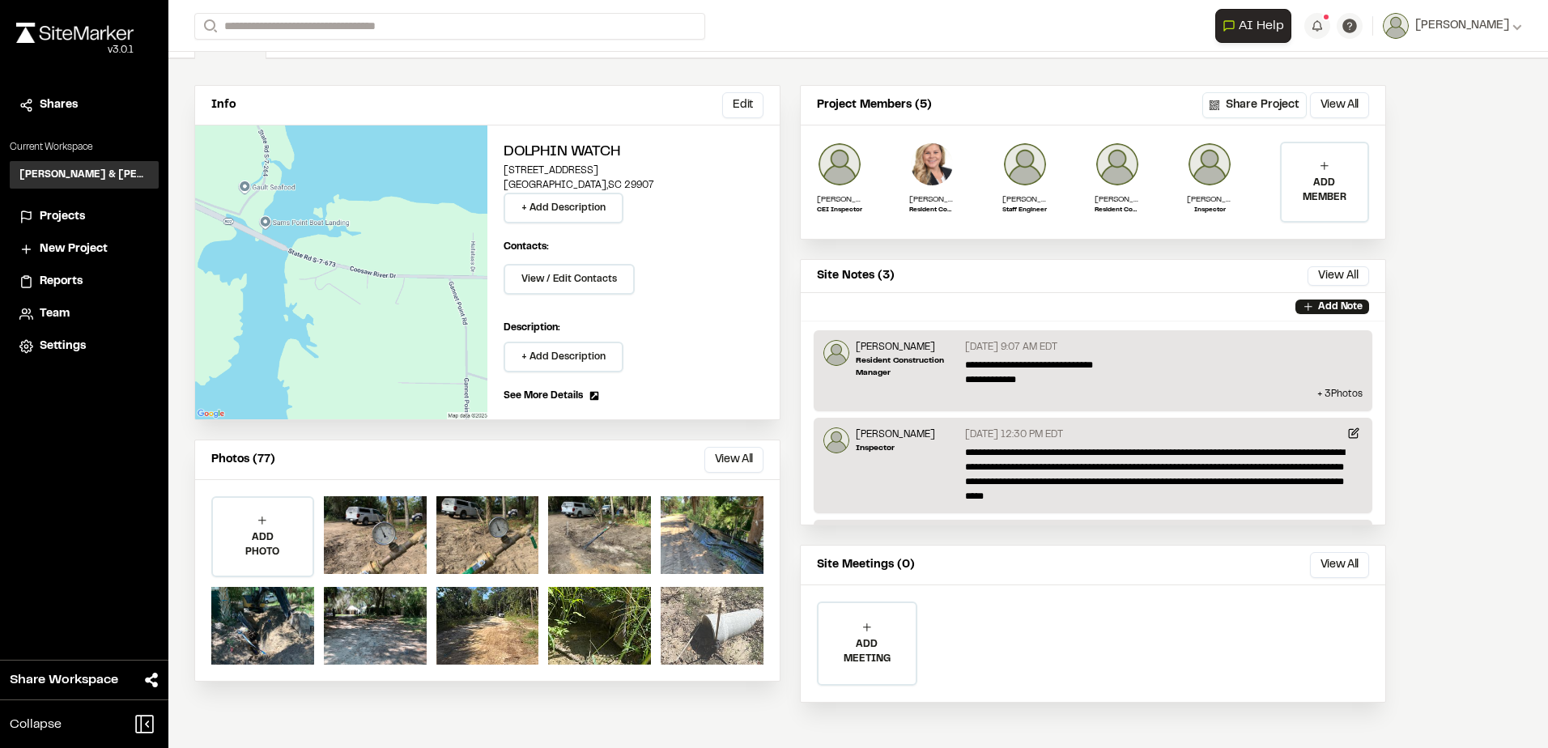
click at [702, 603] on div at bounding box center [712, 626] width 103 height 78
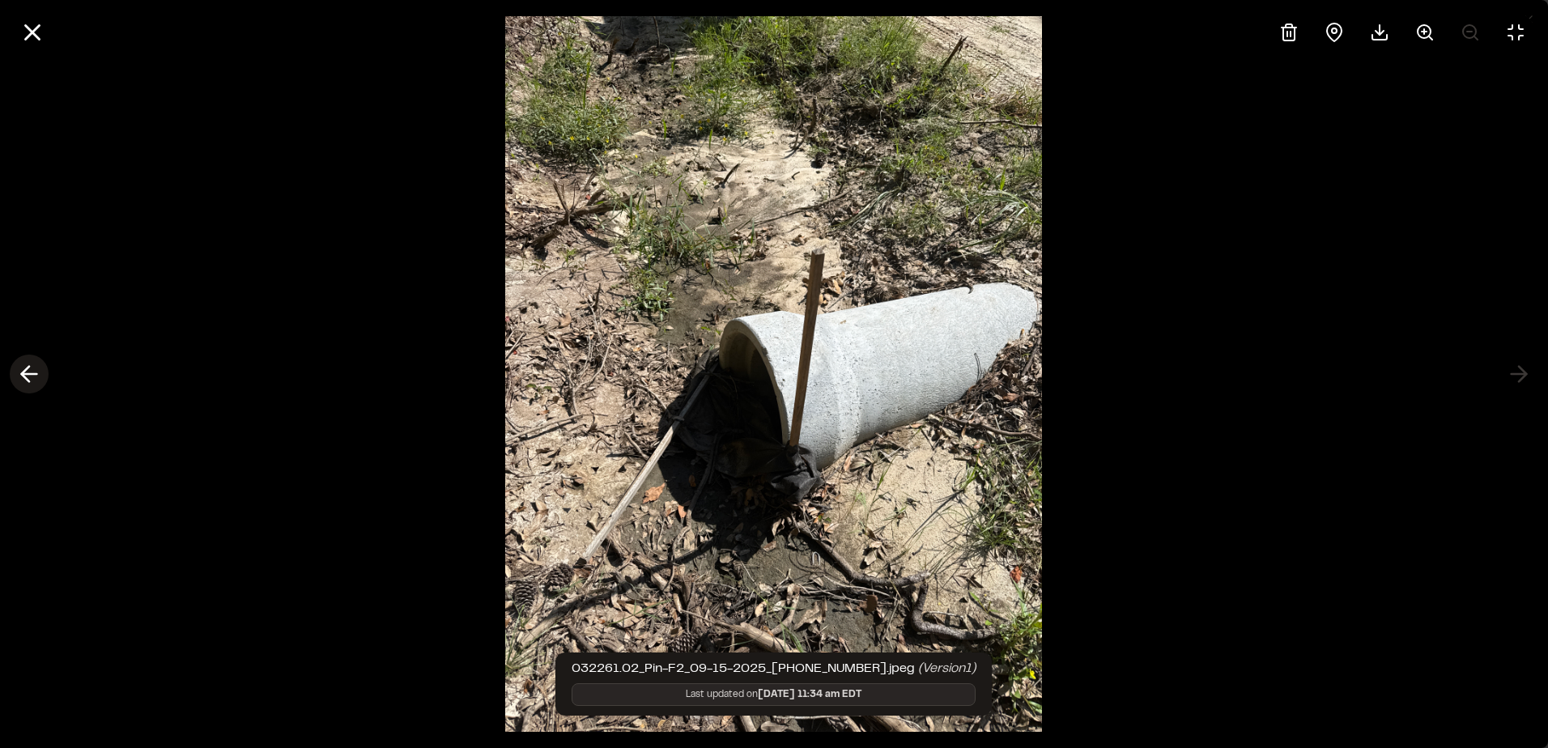
click at [19, 374] on icon at bounding box center [29, 374] width 26 height 28
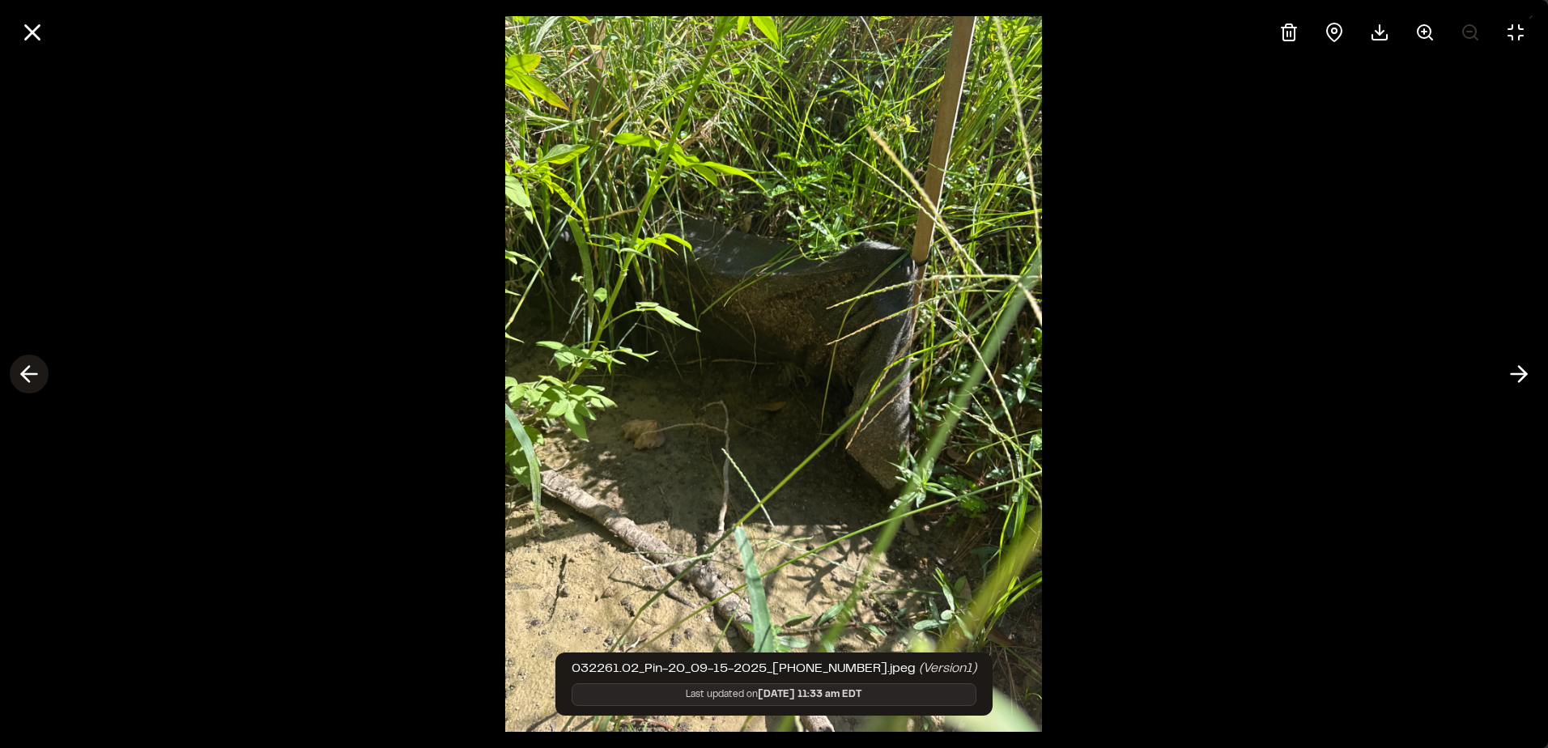
click at [23, 373] on polyline at bounding box center [25, 374] width 7 height 15
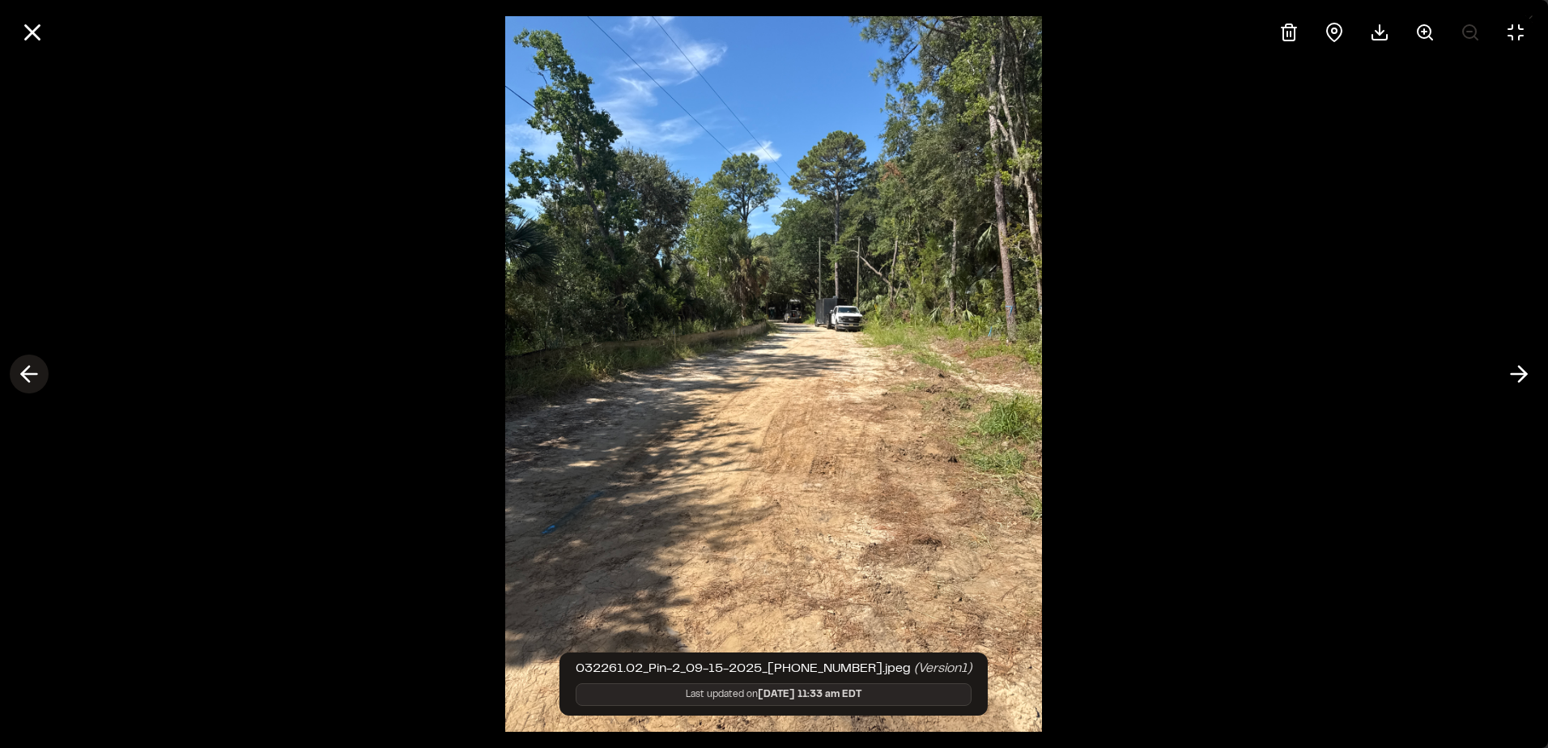
click at [21, 368] on icon at bounding box center [29, 374] width 26 height 28
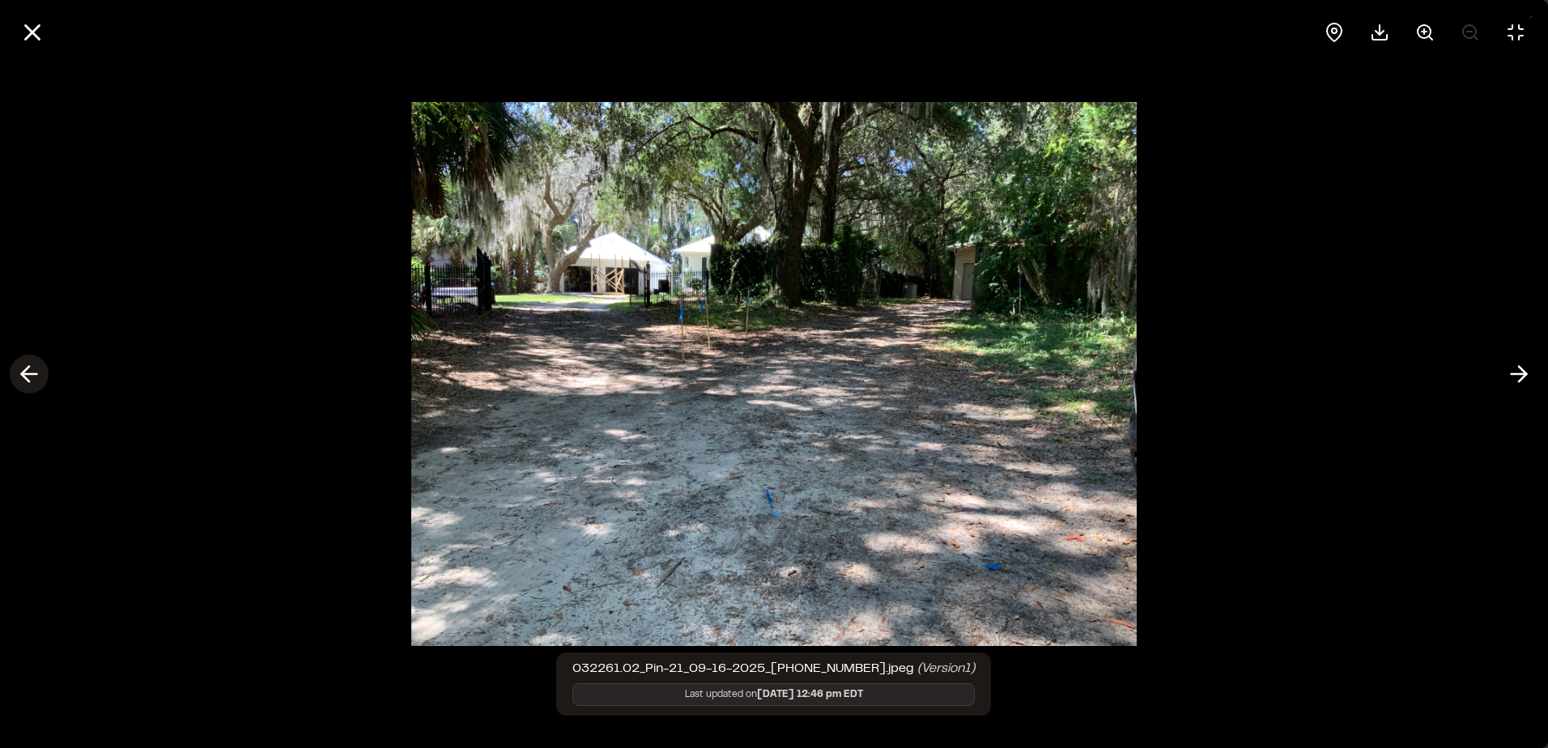
click at [36, 370] on icon at bounding box center [29, 374] width 26 height 28
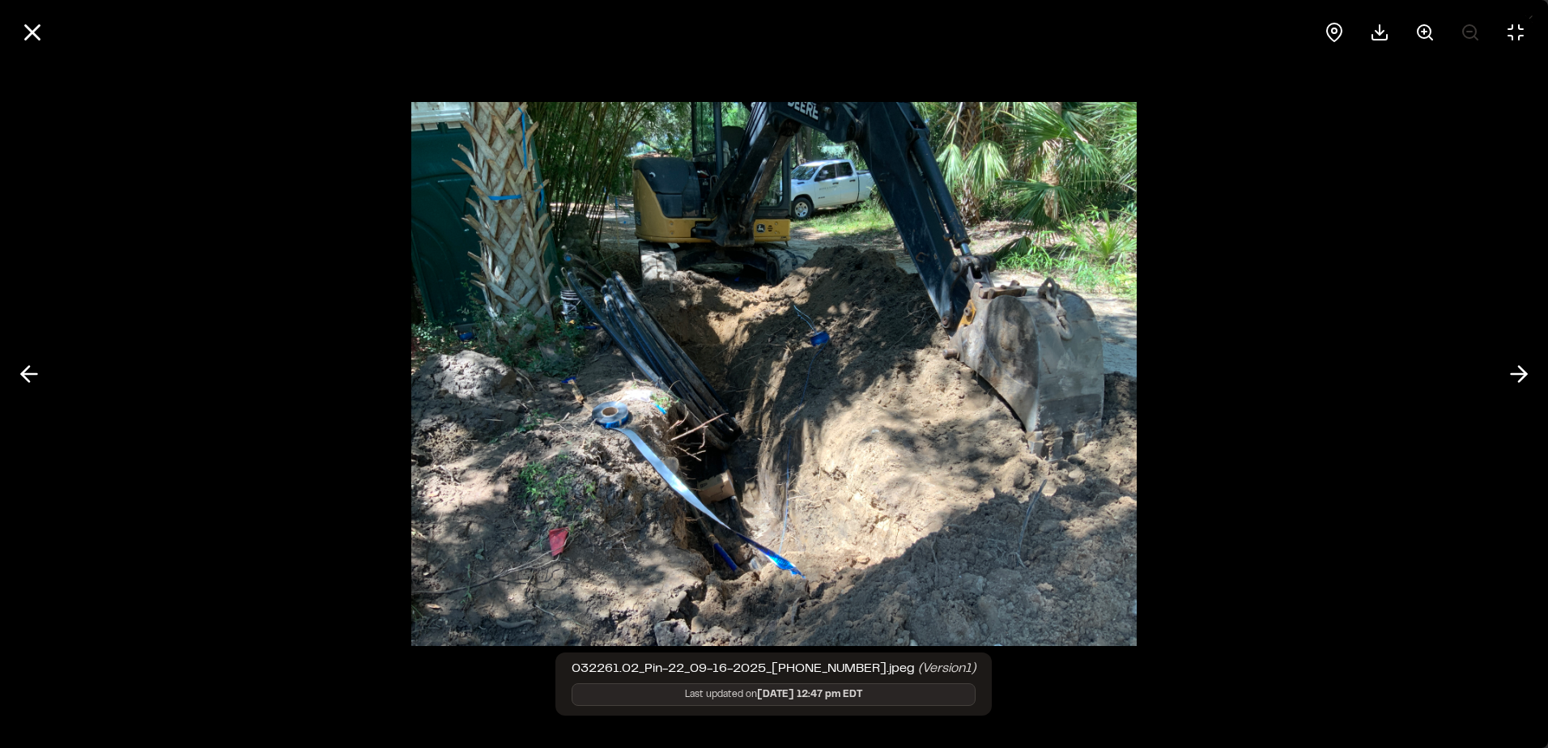
click at [59, 25] on div at bounding box center [774, 32] width 1548 height 65
click at [43, 30] on icon at bounding box center [33, 33] width 28 height 28
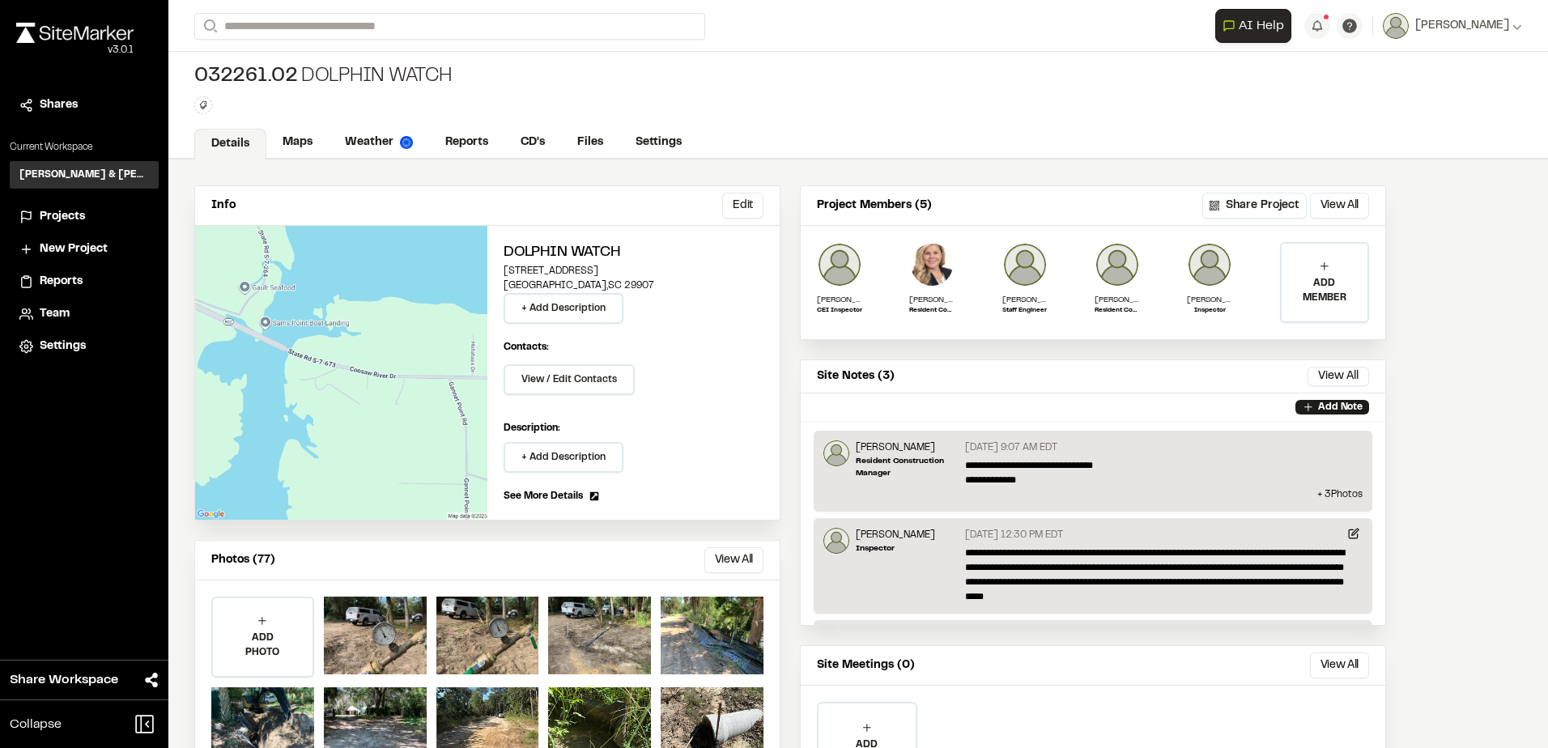
scroll to position [0, 0]
click at [62, 219] on span "Projects" at bounding box center [62, 217] width 45 height 18
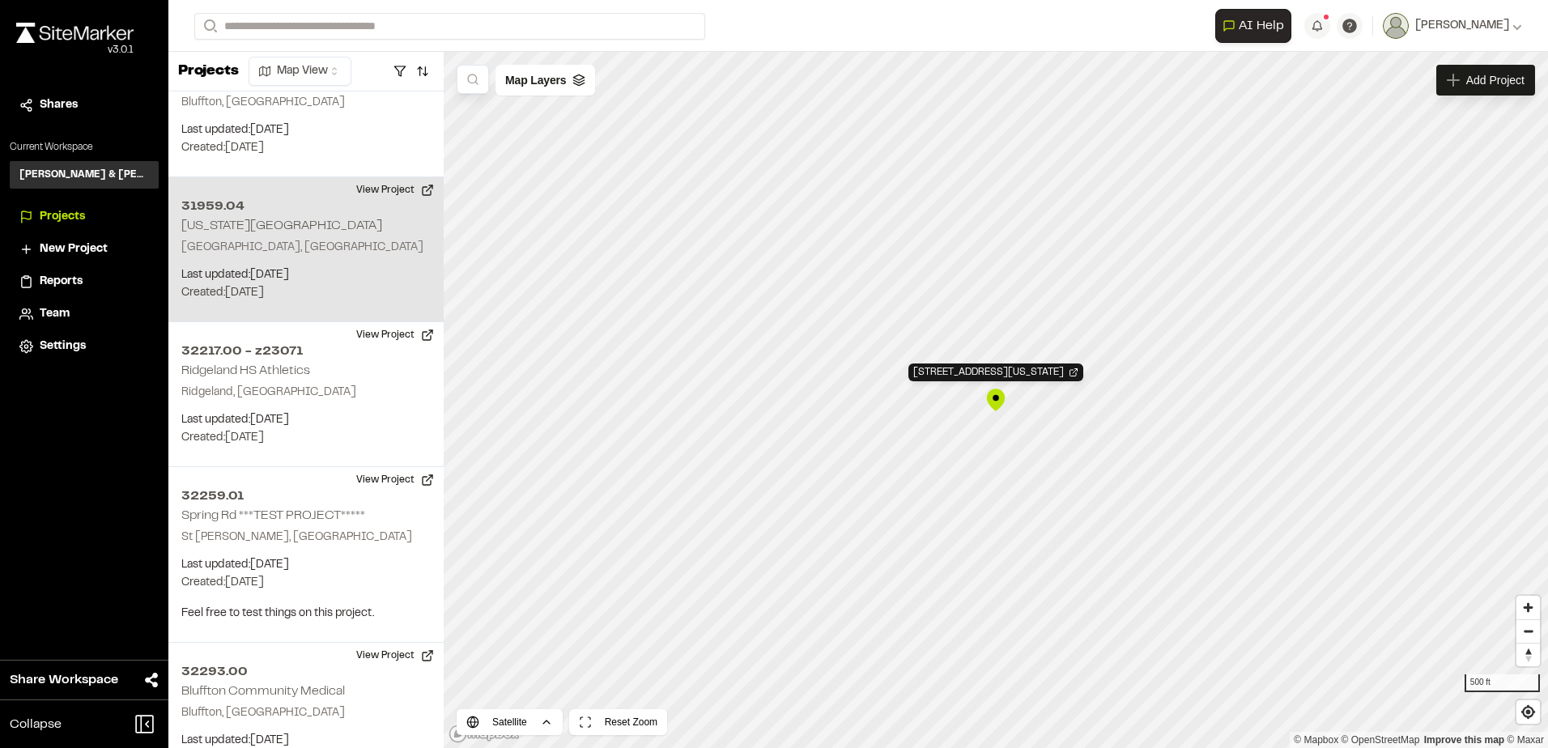
scroll to position [2221, 0]
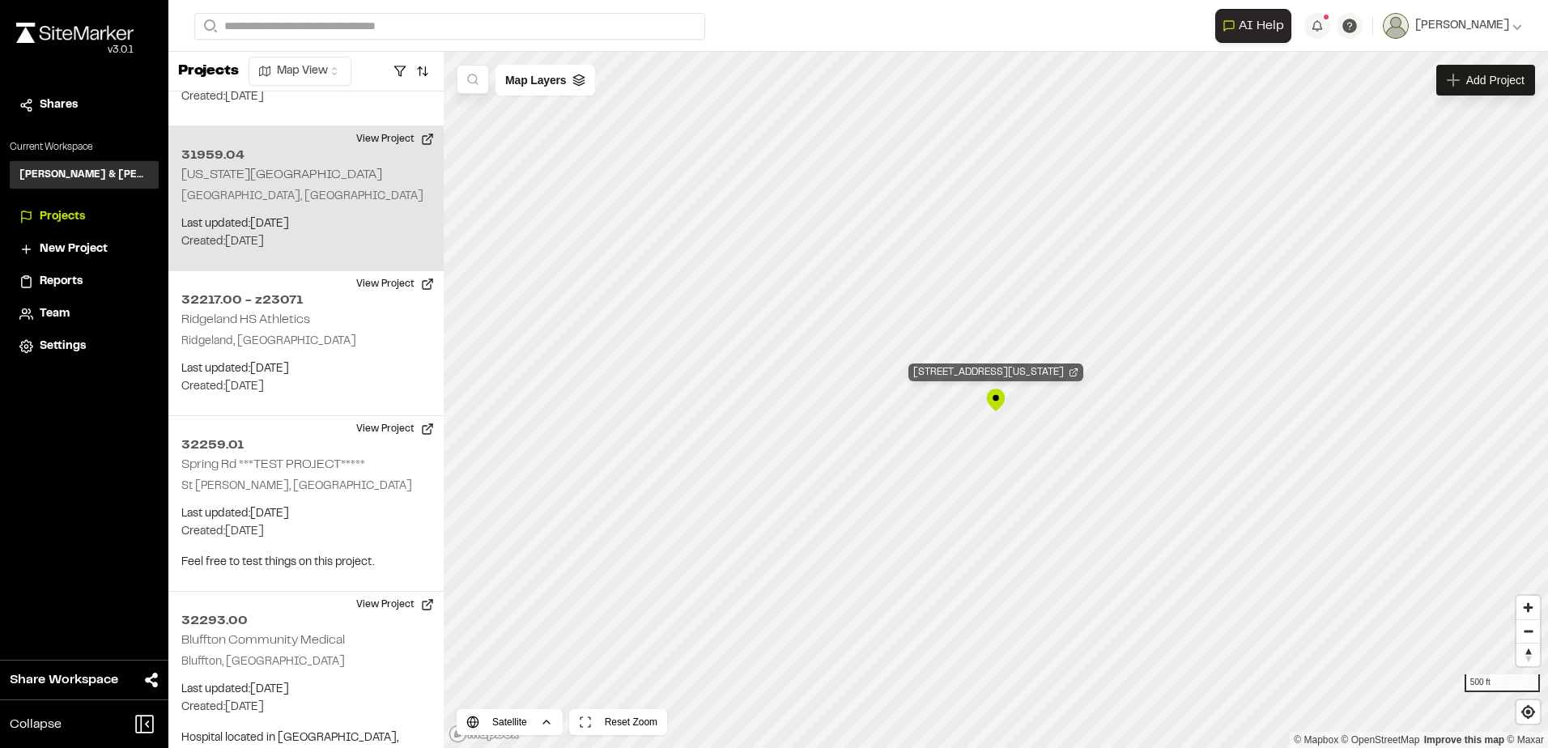
click at [1024, 378] on div "31959.04 Washington Street Park" at bounding box center [996, 373] width 175 height 18
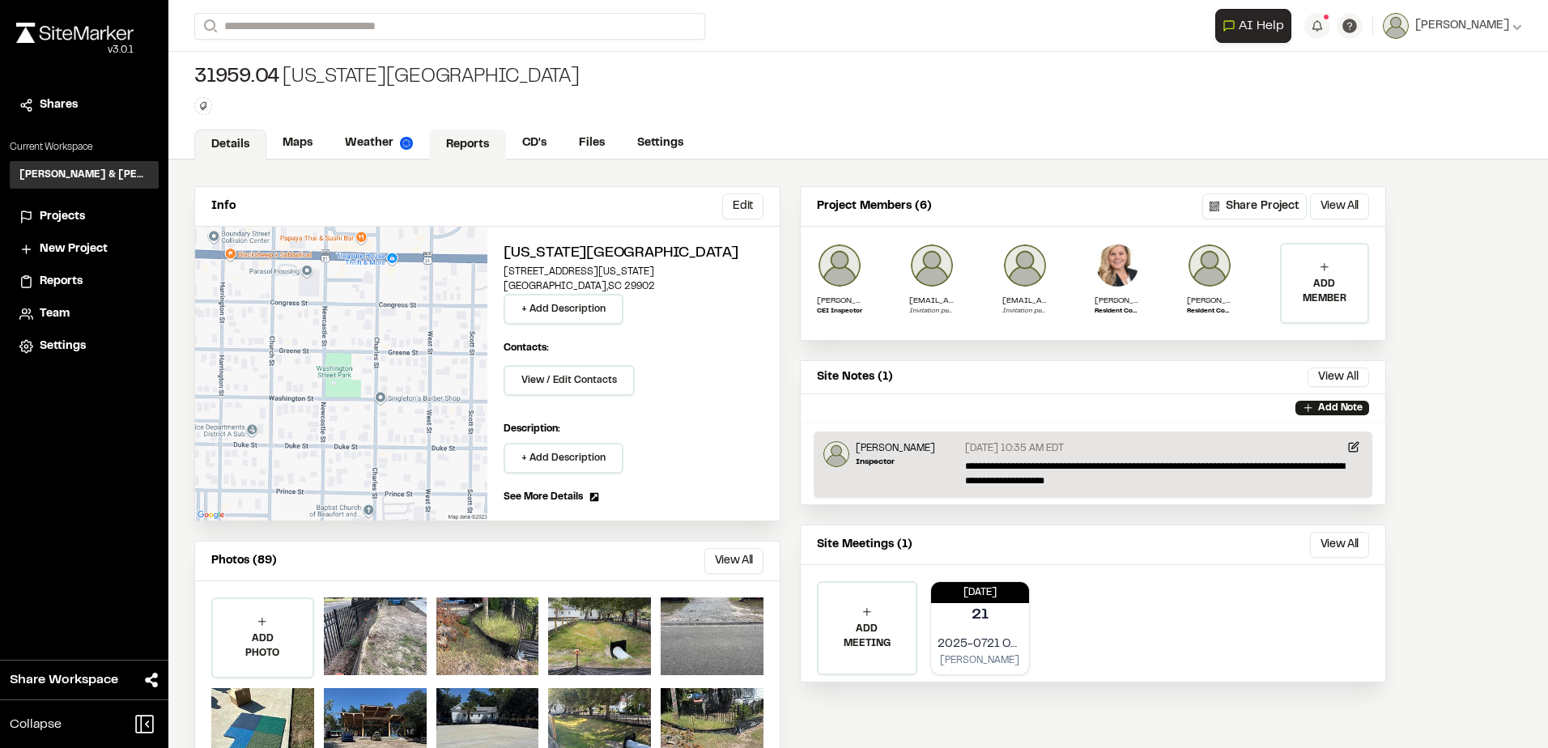
click at [471, 141] on link "Reports" at bounding box center [467, 145] width 77 height 31
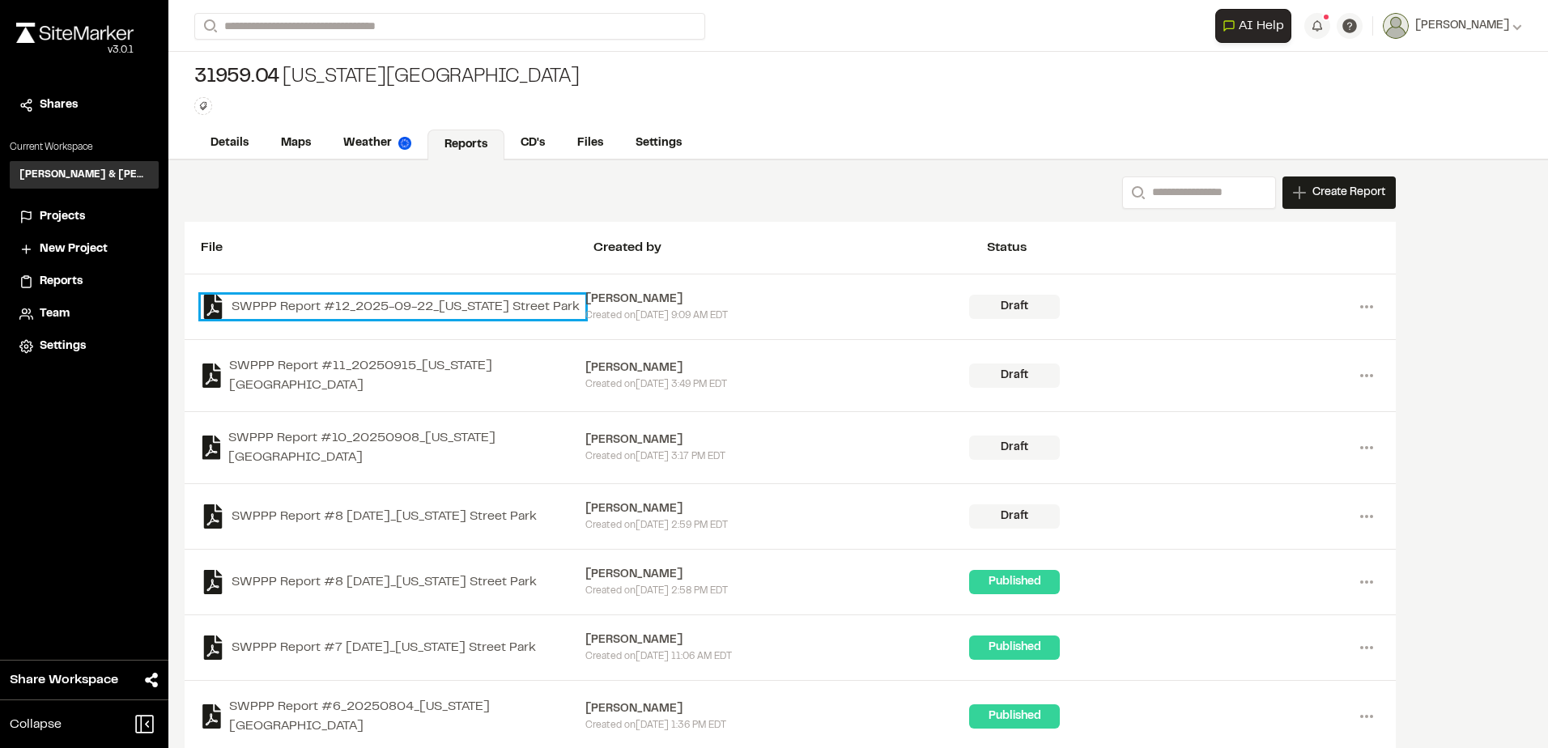
click at [506, 296] on link "SWPPP Report #12_2025-09-22_[US_STATE] Street Park" at bounding box center [393, 307] width 385 height 24
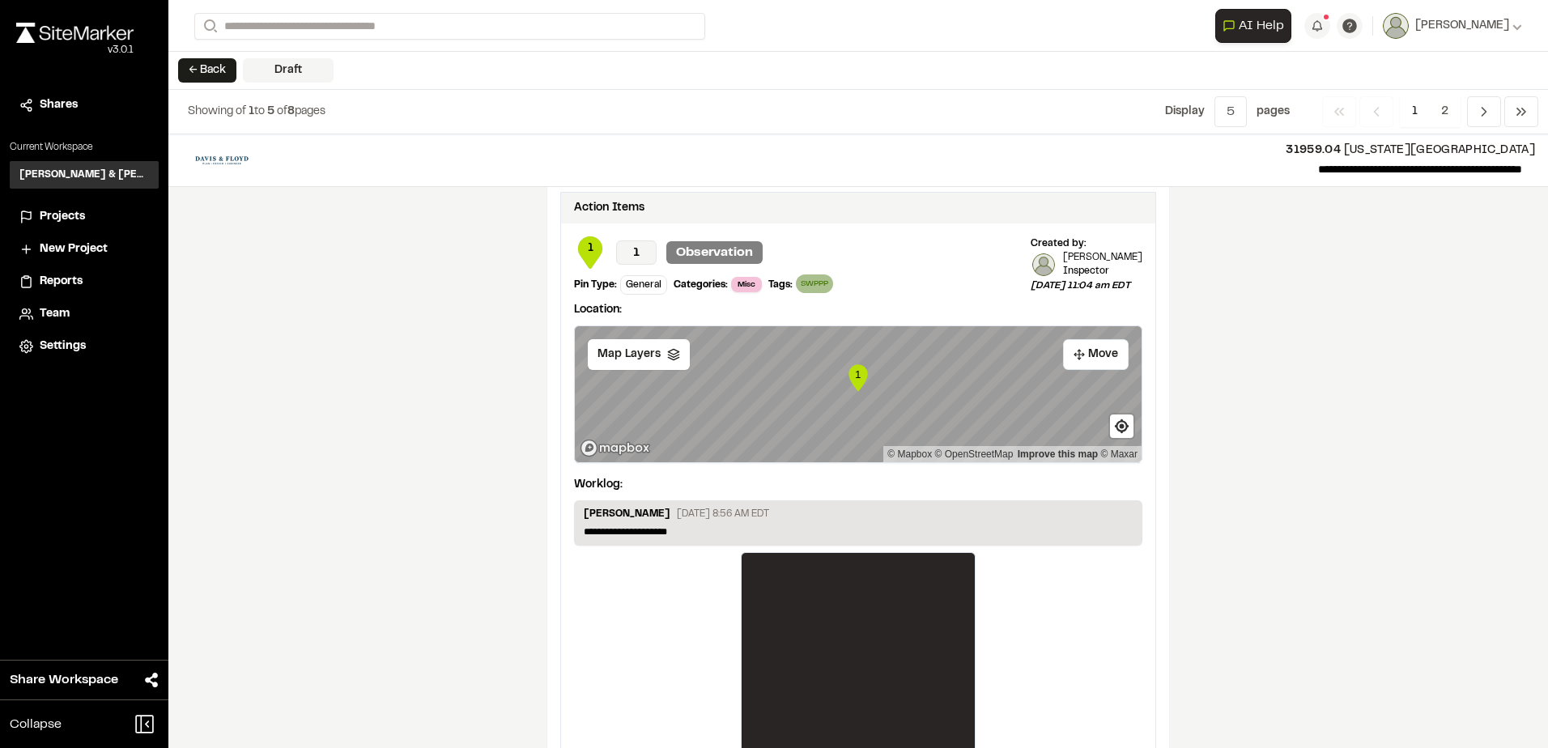
scroll to position [2618, 0]
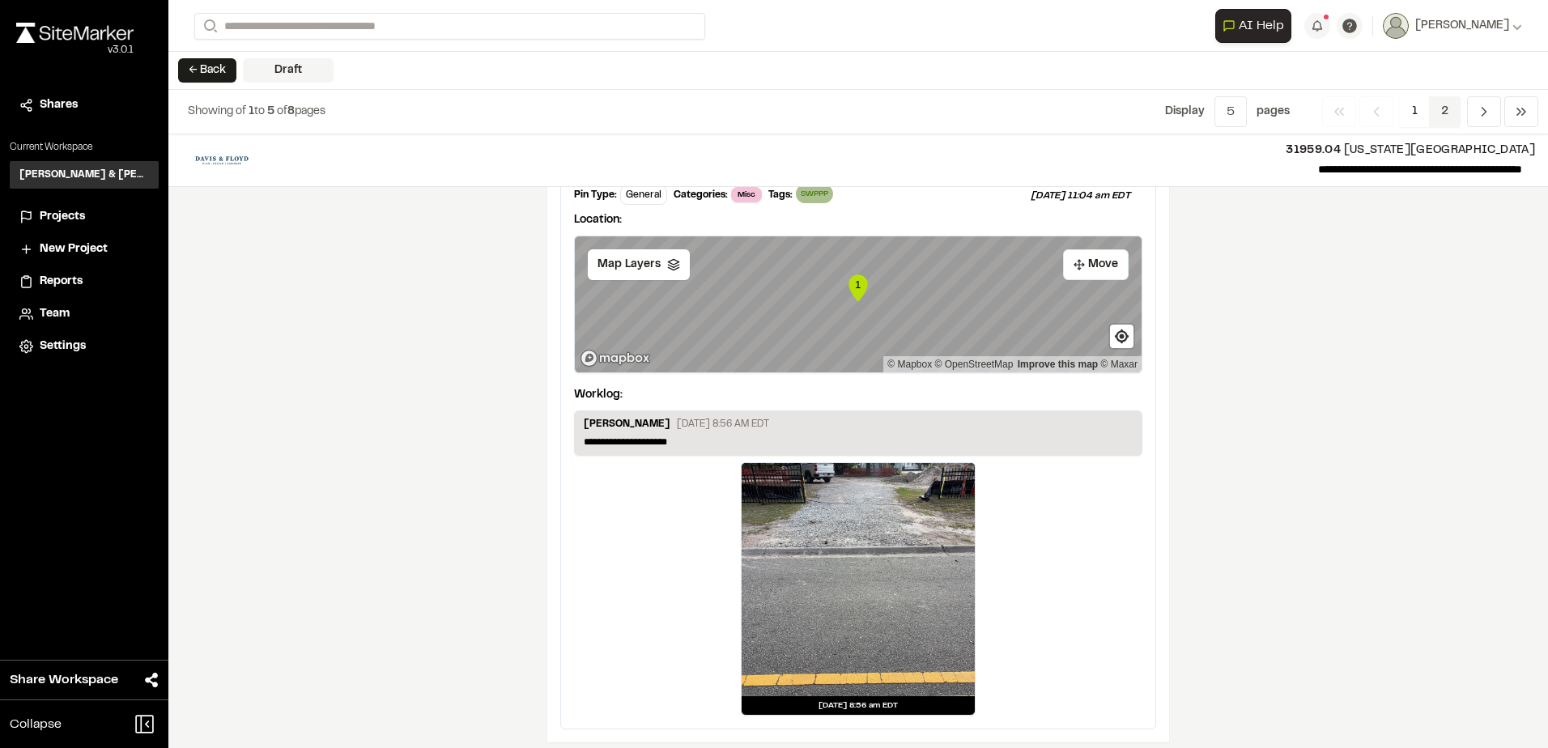
click at [1458, 116] on span "2" at bounding box center [1445, 111] width 32 height 31
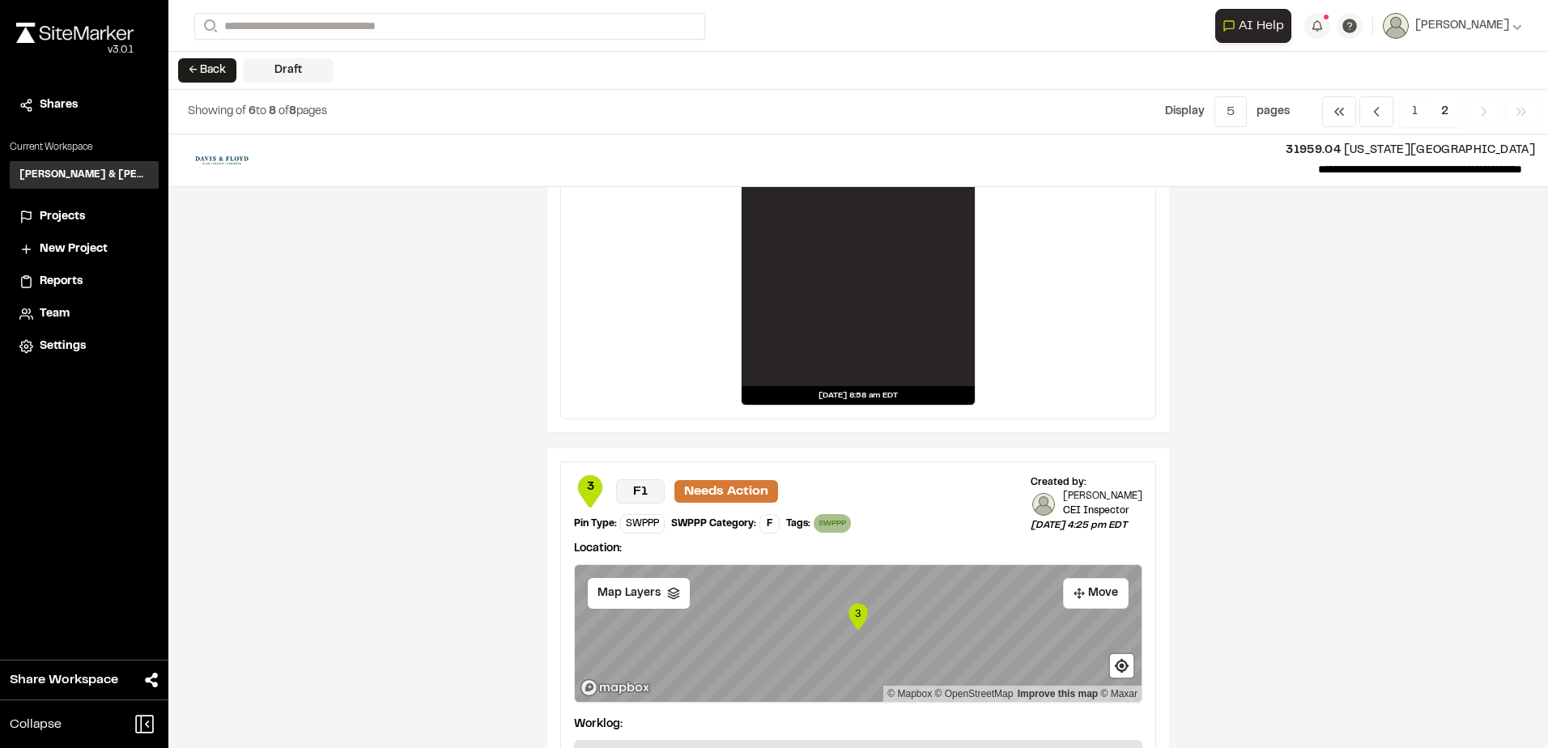
scroll to position [142, 0]
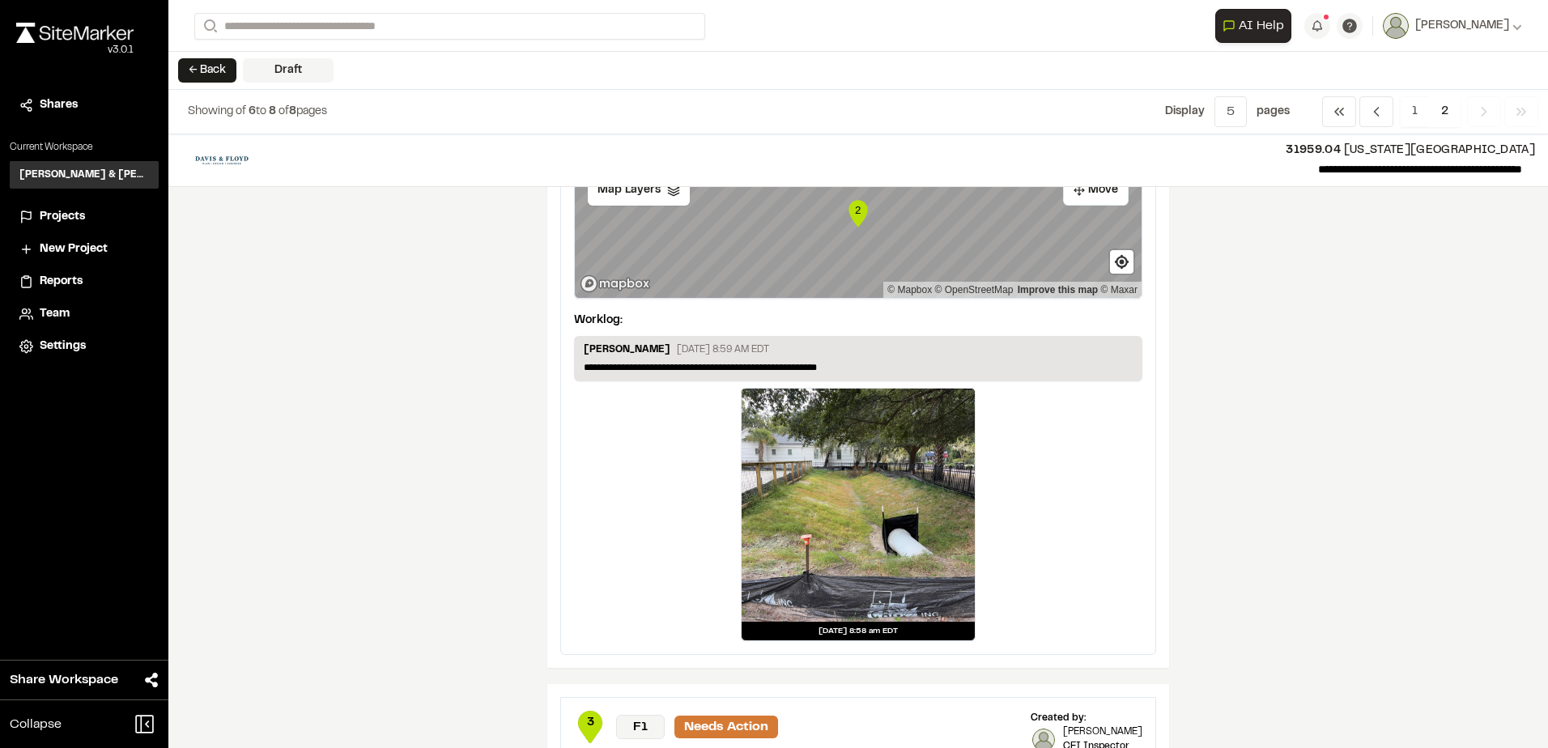
click at [200, 57] on div "← Back Draft" at bounding box center [858, 71] width 1380 height 38
click at [201, 67] on button "← Back" at bounding box center [207, 70] width 58 height 24
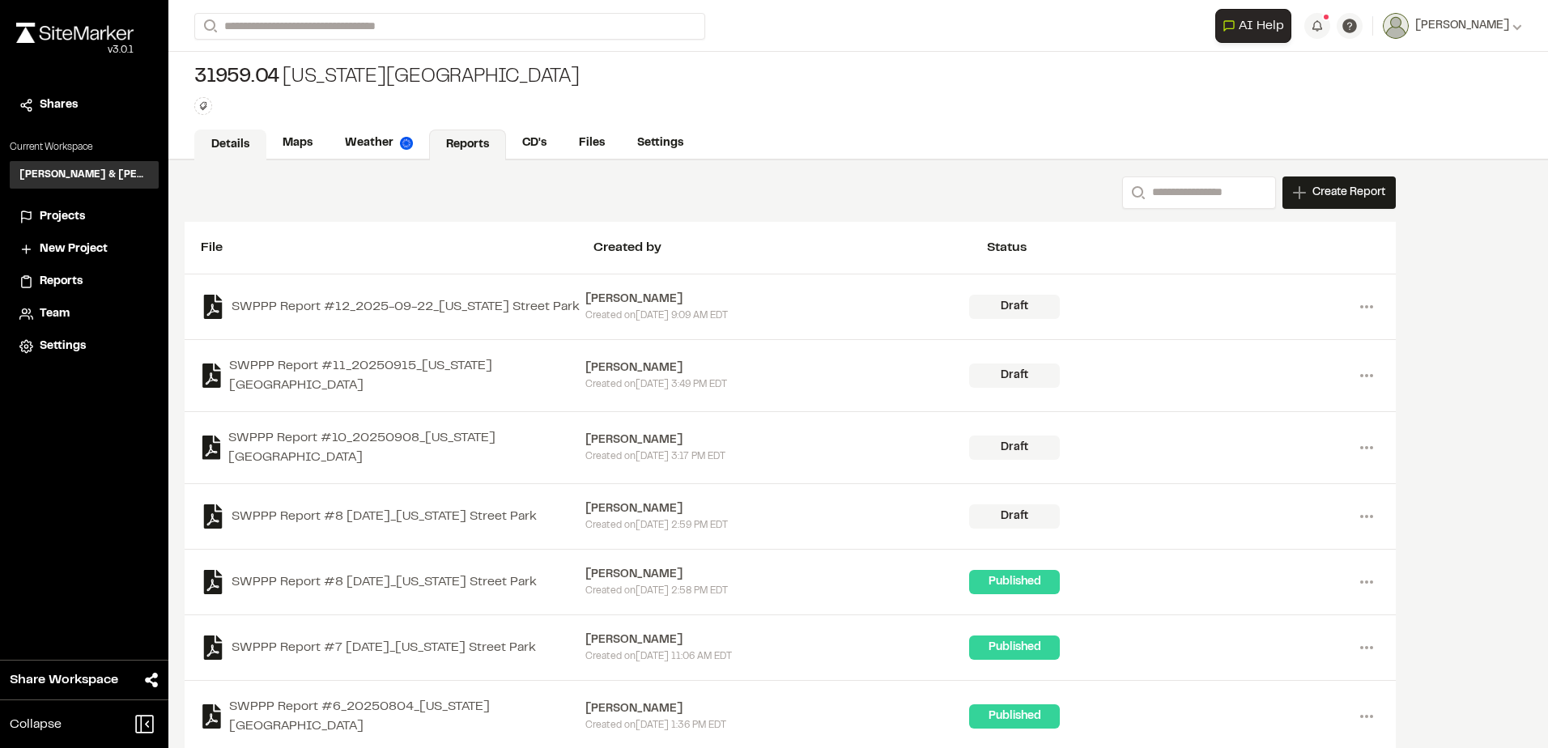
click at [235, 140] on link "Details" at bounding box center [230, 145] width 72 height 31
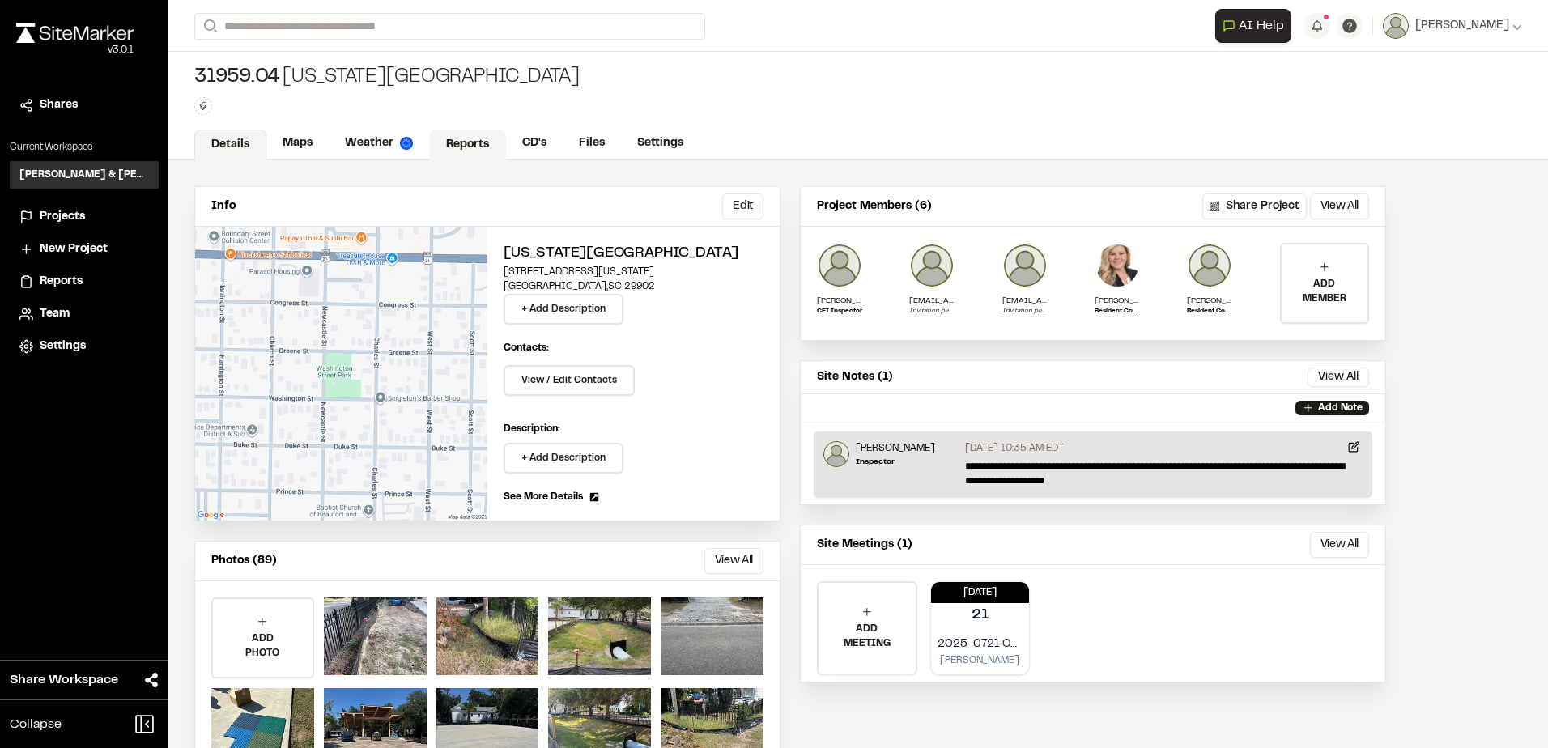
click at [434, 132] on link "Reports" at bounding box center [467, 145] width 77 height 31
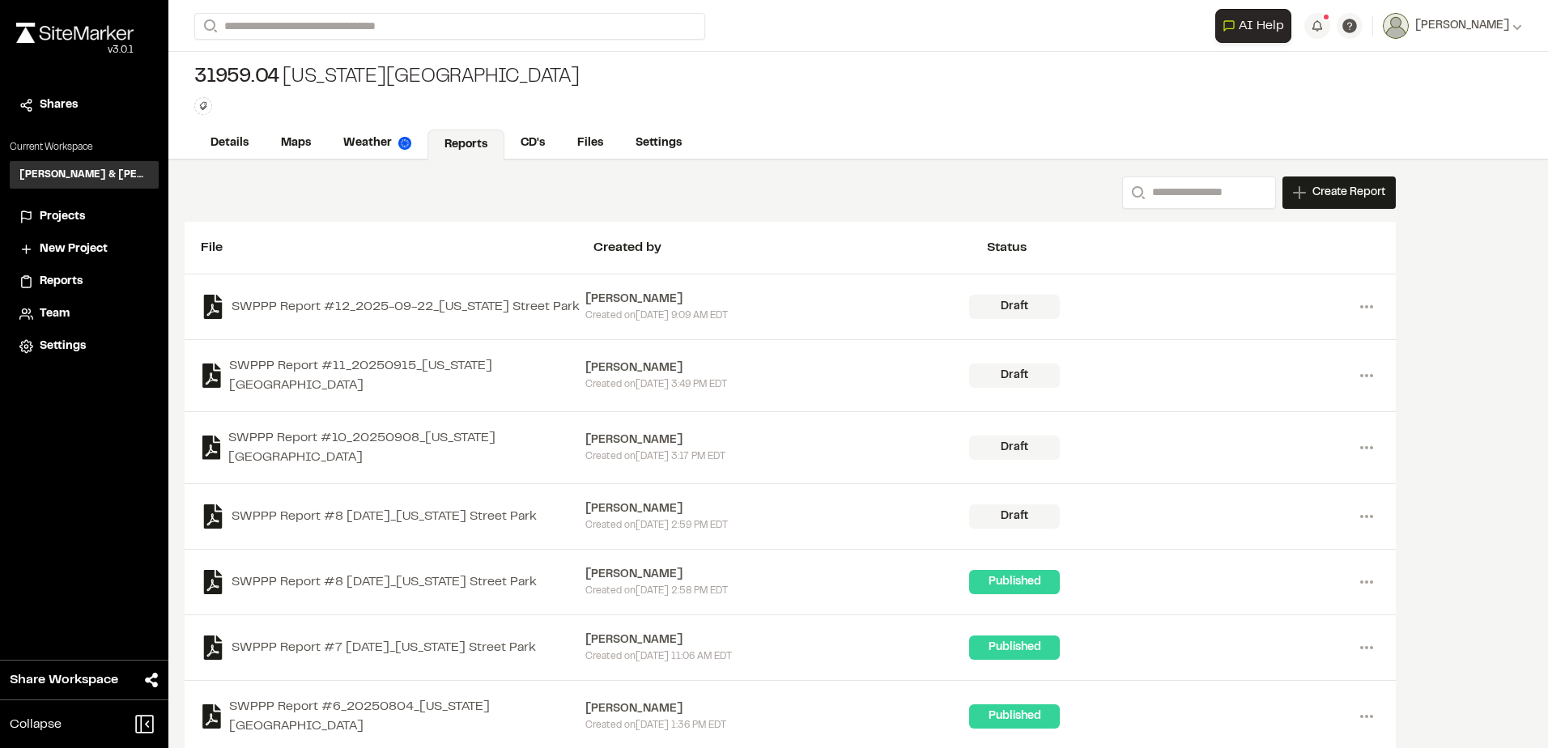
click at [58, 216] on span "Projects" at bounding box center [62, 217] width 45 height 18
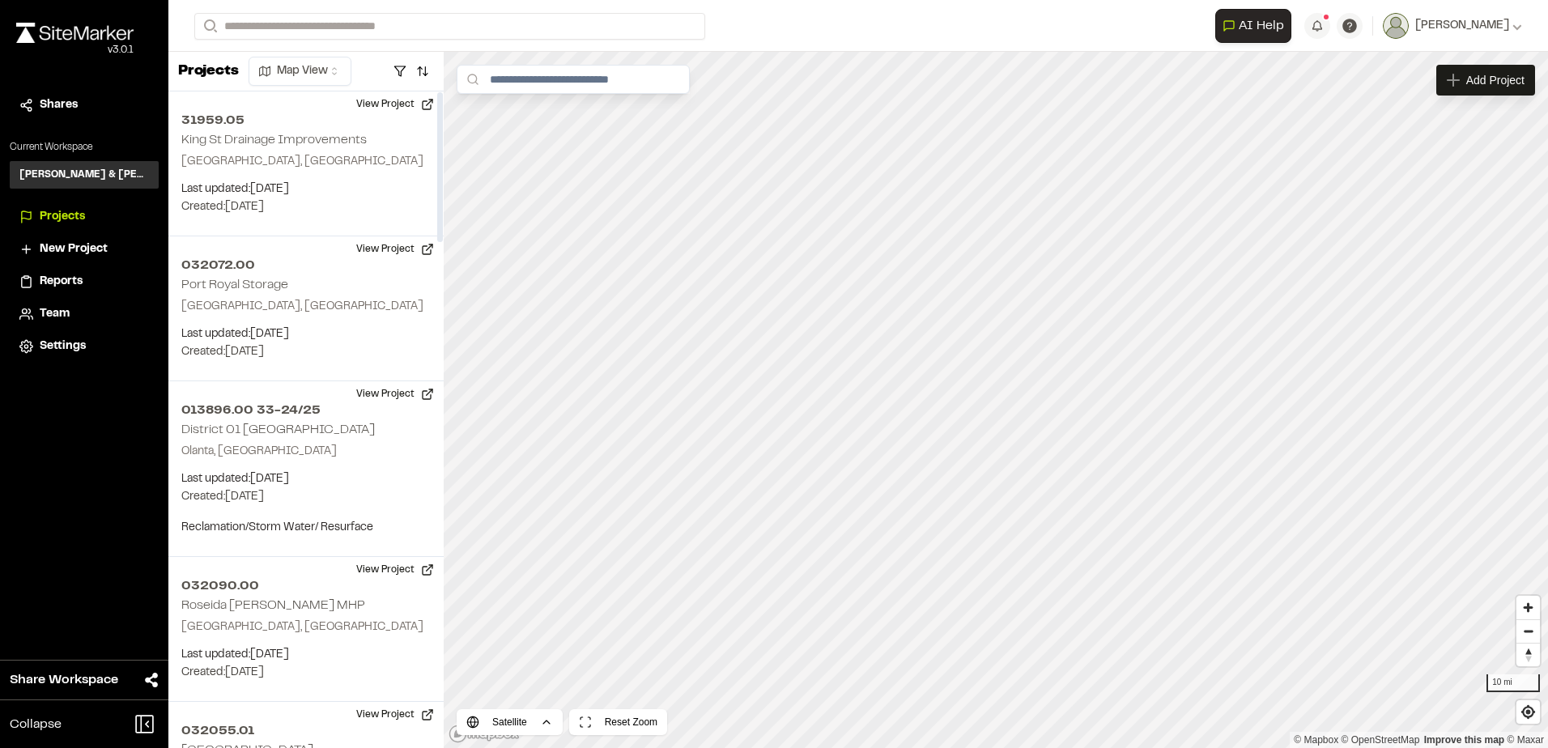
click at [330, 66] on html "Close sidebar v 3.0.1 Shares Current Workspace [PERSON_NAME] & [PERSON_NAME] In…" at bounding box center [774, 374] width 1548 height 748
click at [332, 66] on html "Close sidebar v 3.0.1 Shares Current Workspace Davis & Floyd Inc. D& Projects N…" at bounding box center [774, 374] width 1548 height 748
click at [411, 63] on button "button" at bounding box center [400, 71] width 23 height 26
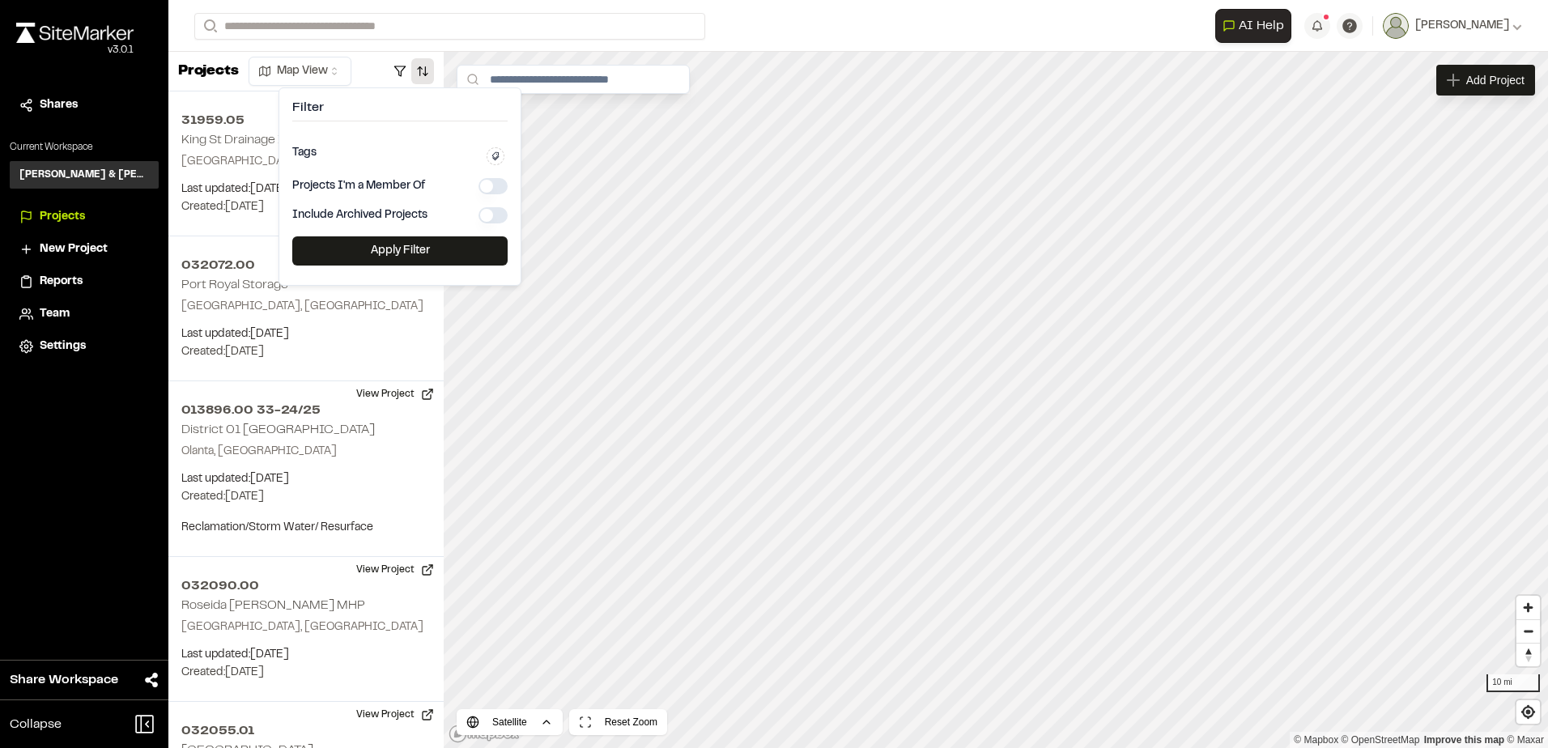
click at [418, 64] on button "button" at bounding box center [422, 71] width 23 height 26
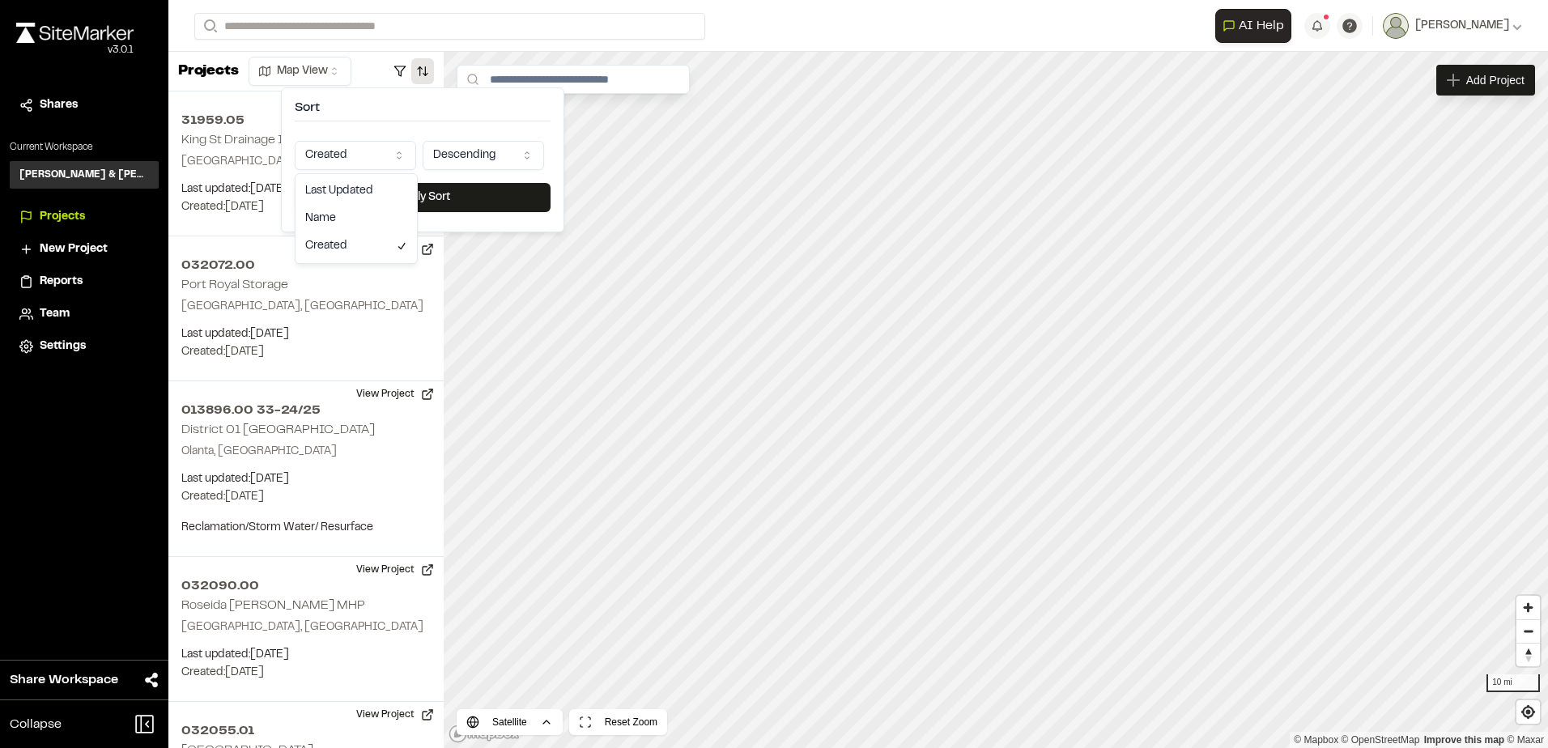
click at [393, 151] on html "Close sidebar v 3.0.1 Shares Current Workspace Davis & Floyd Inc. D& Projects N…" at bounding box center [774, 374] width 1548 height 748
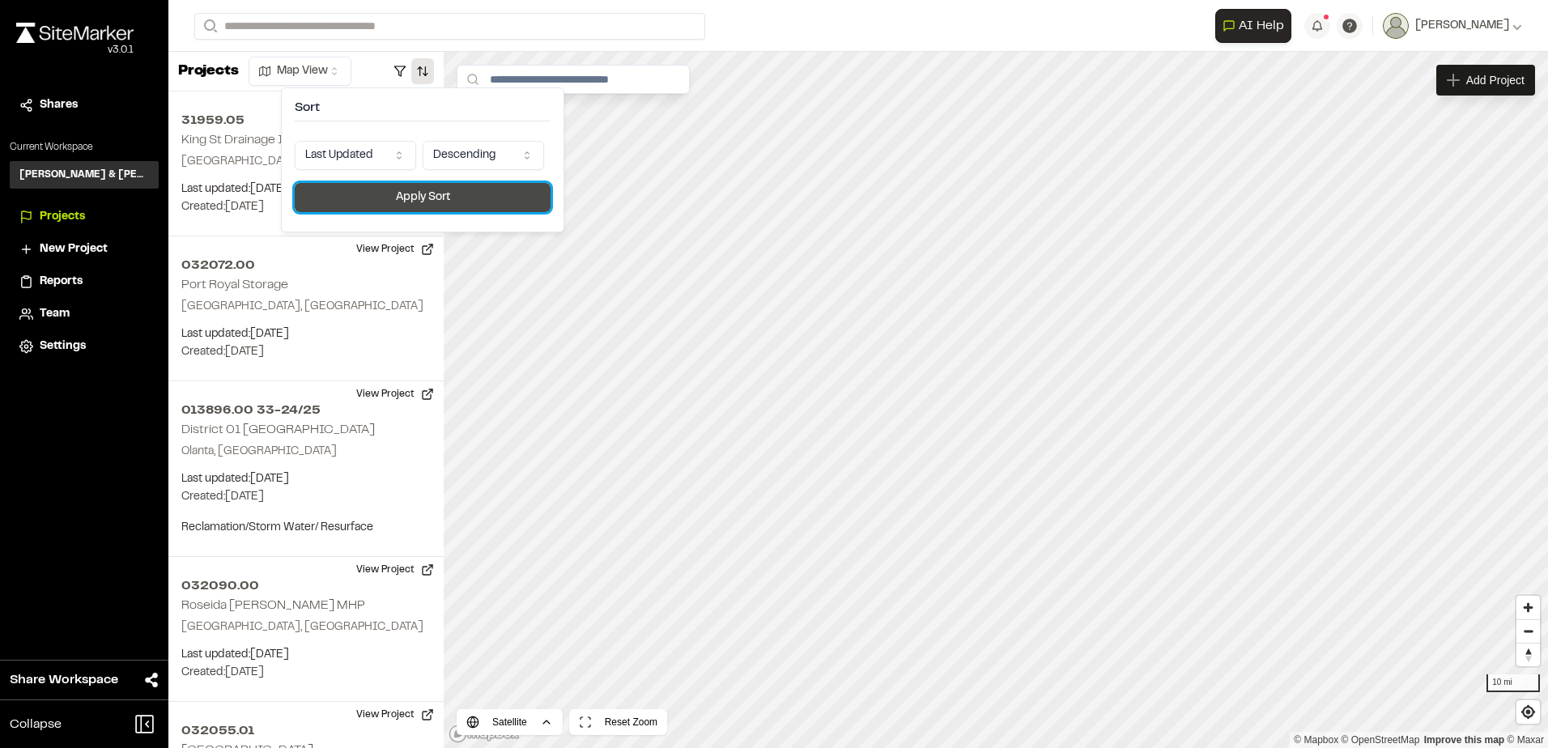
click at [385, 194] on button "Apply Sort" at bounding box center [423, 197] width 256 height 29
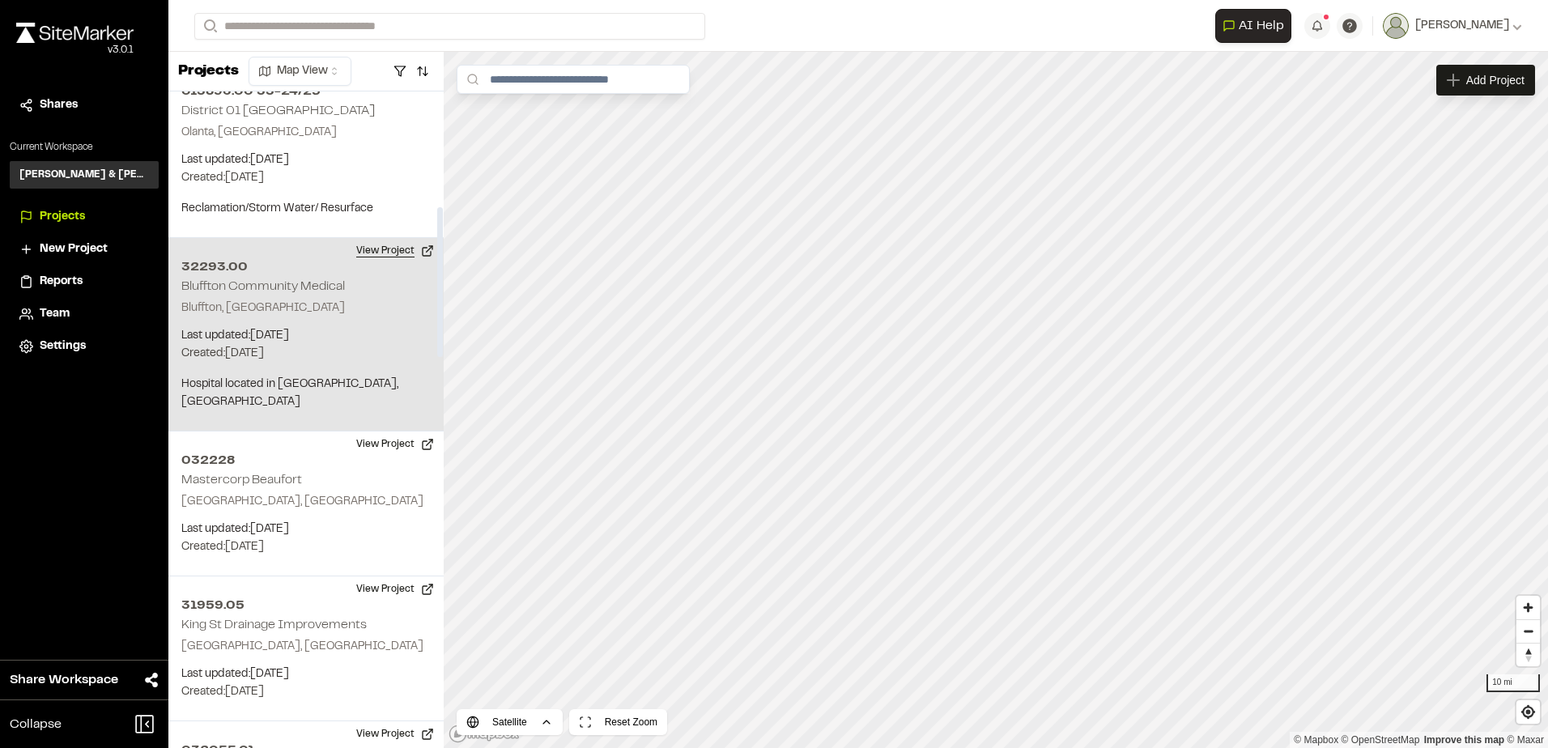
scroll to position [648, 0]
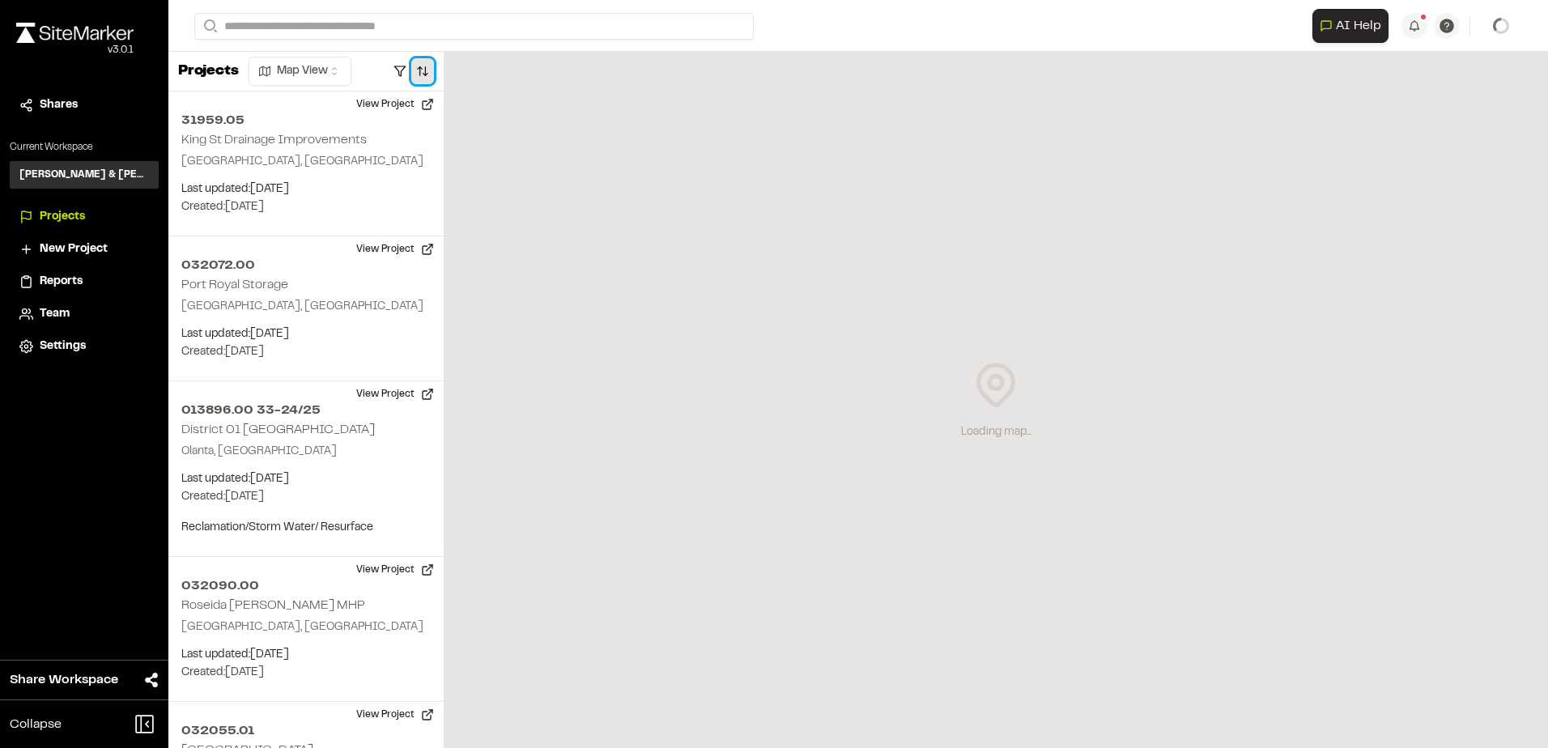
drag, startPoint x: 377, startPoint y: 62, endPoint x: 432, endPoint y: 83, distance: 59.3
click at [418, 72] on button "button" at bounding box center [422, 71] width 23 height 26
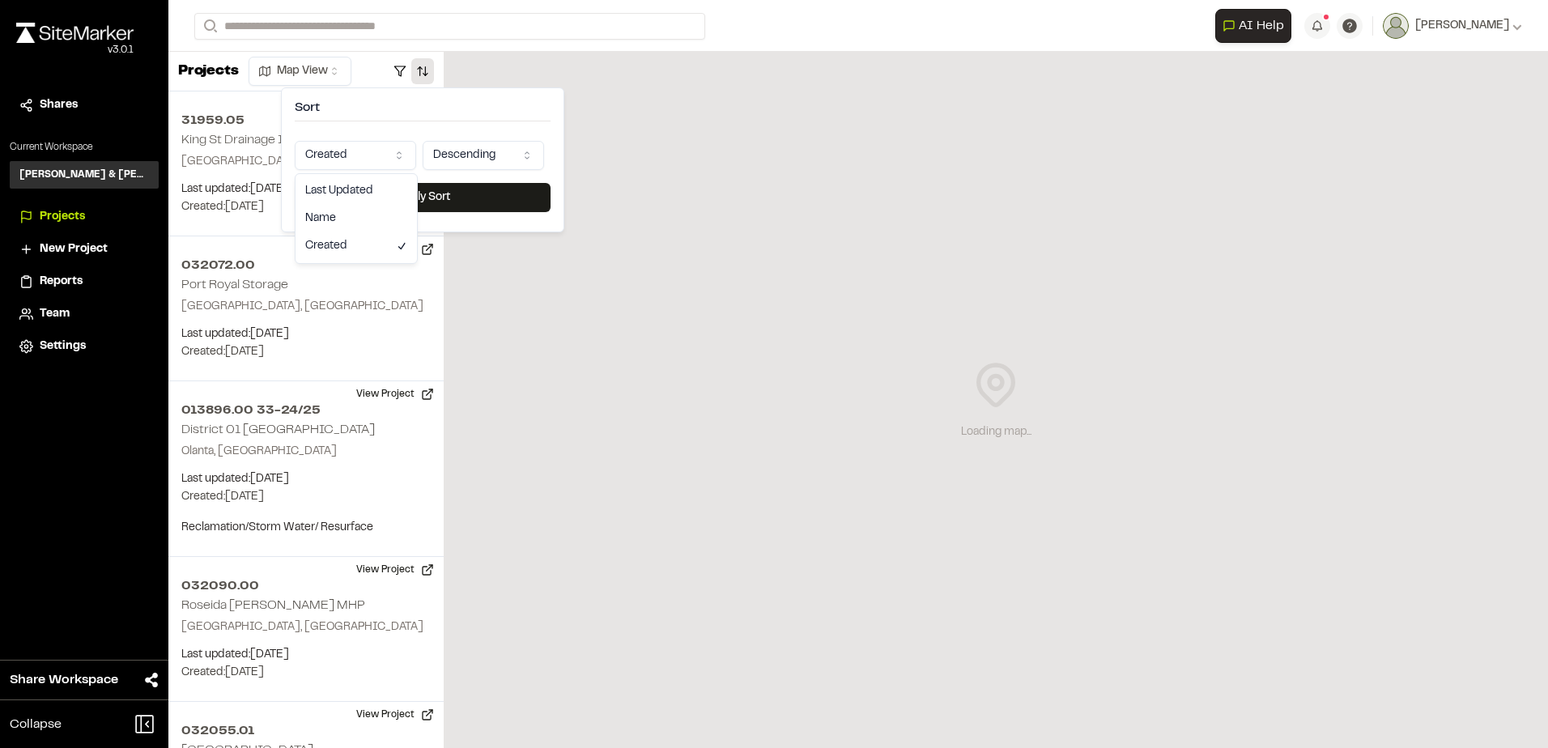
click at [377, 142] on html "Close sidebar v 3.0.1 Shares Current Workspace [PERSON_NAME] & [PERSON_NAME] In…" at bounding box center [774, 374] width 1548 height 748
